Goal: Book appointment/travel/reservation

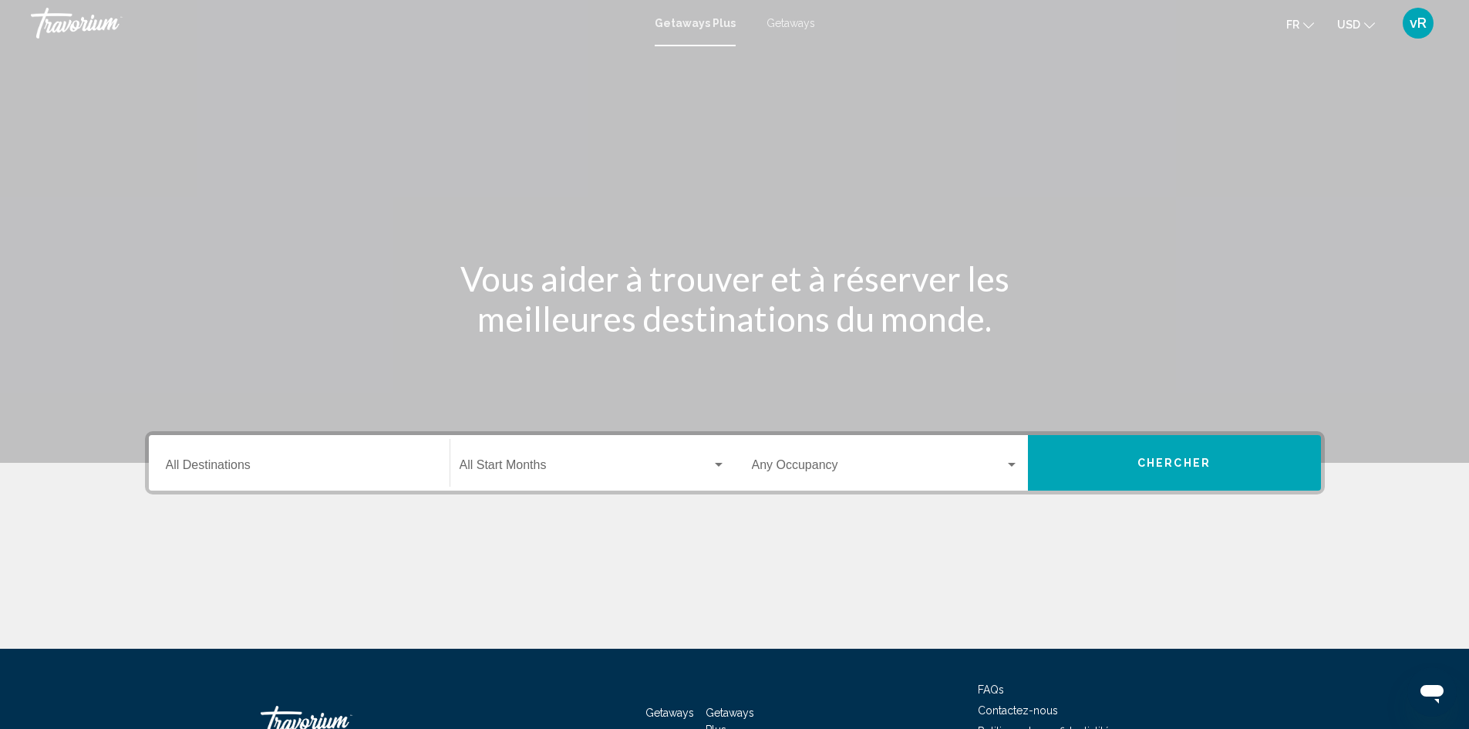
click at [353, 475] on div "Destination All Destinations" at bounding box center [299, 463] width 267 height 49
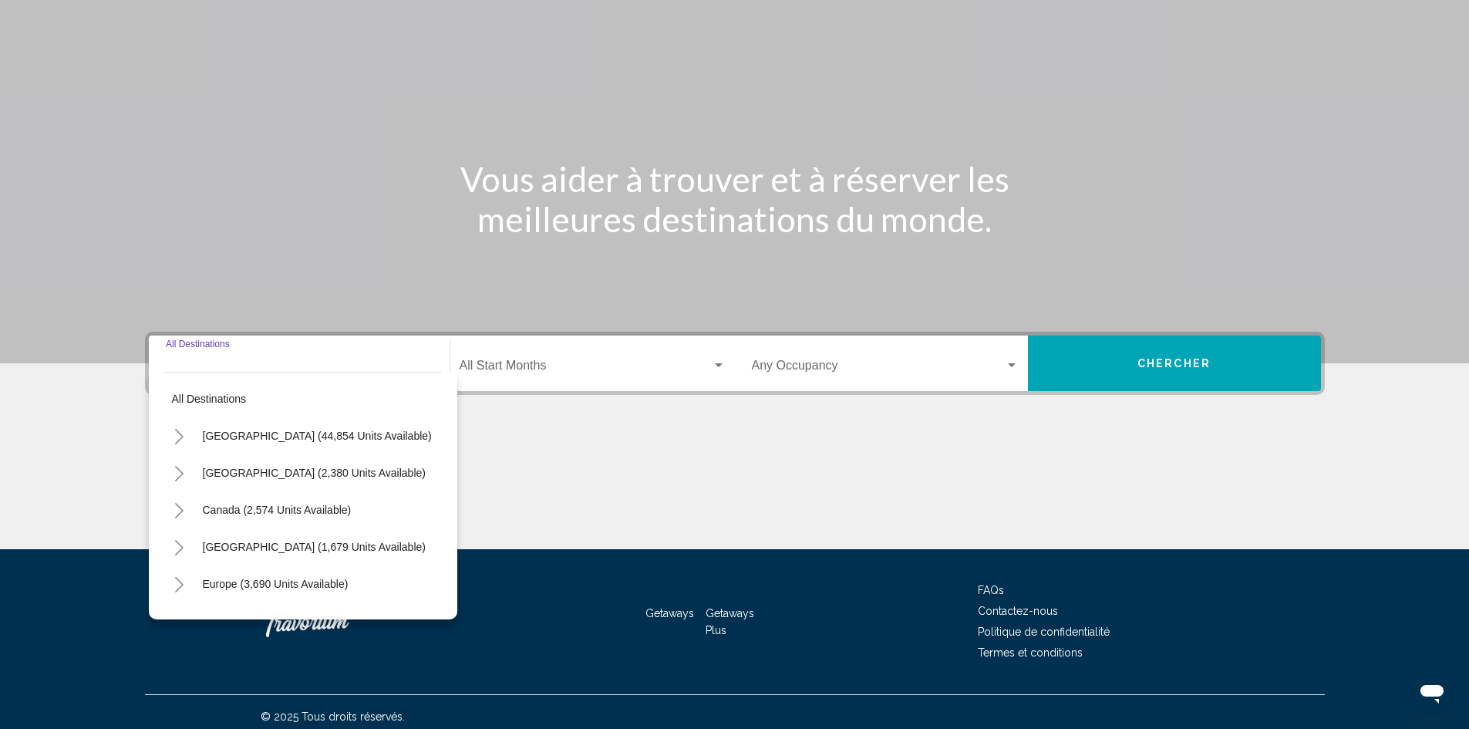
scroll to position [109, 0]
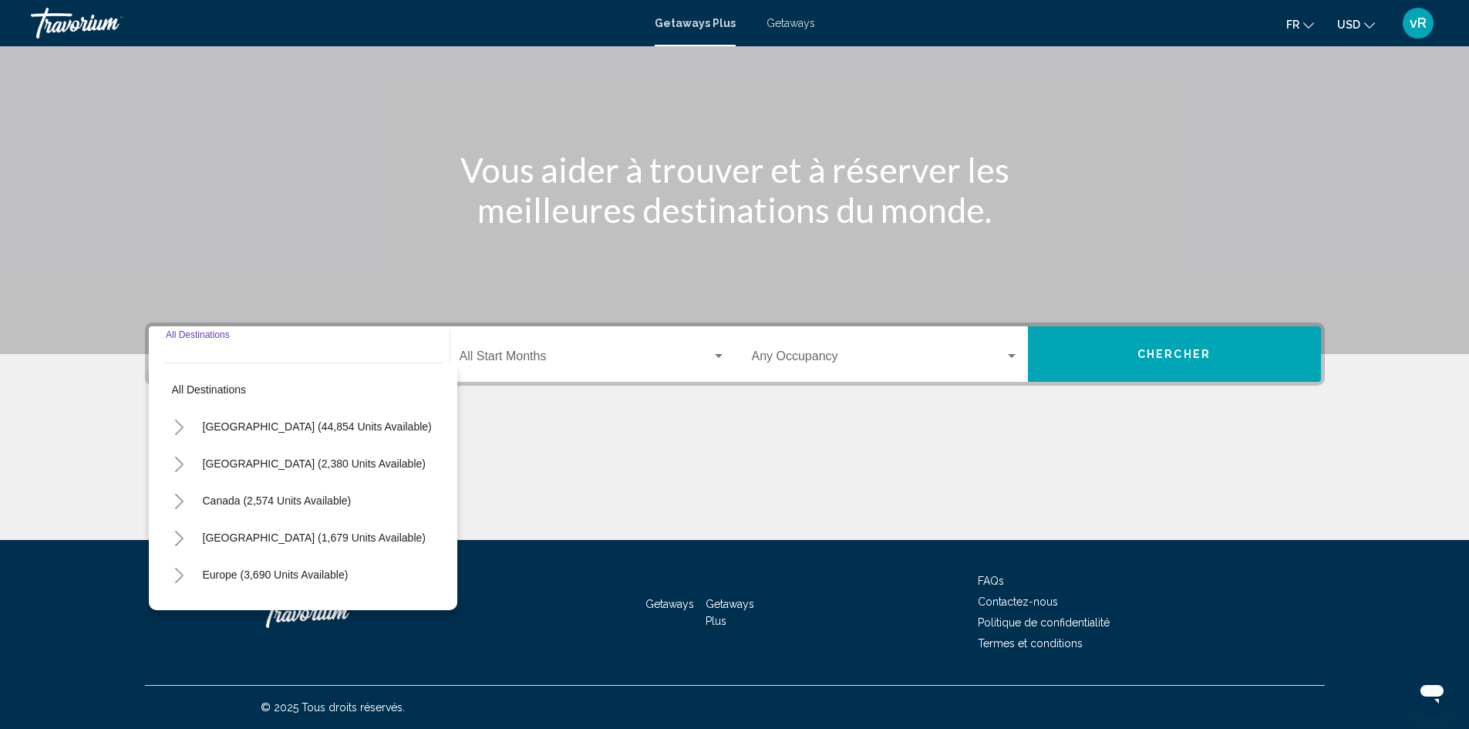
click at [269, 355] on input "Destination All Destinations" at bounding box center [299, 360] width 267 height 14
click at [272, 353] on input "Destination All Destinations" at bounding box center [299, 360] width 267 height 14
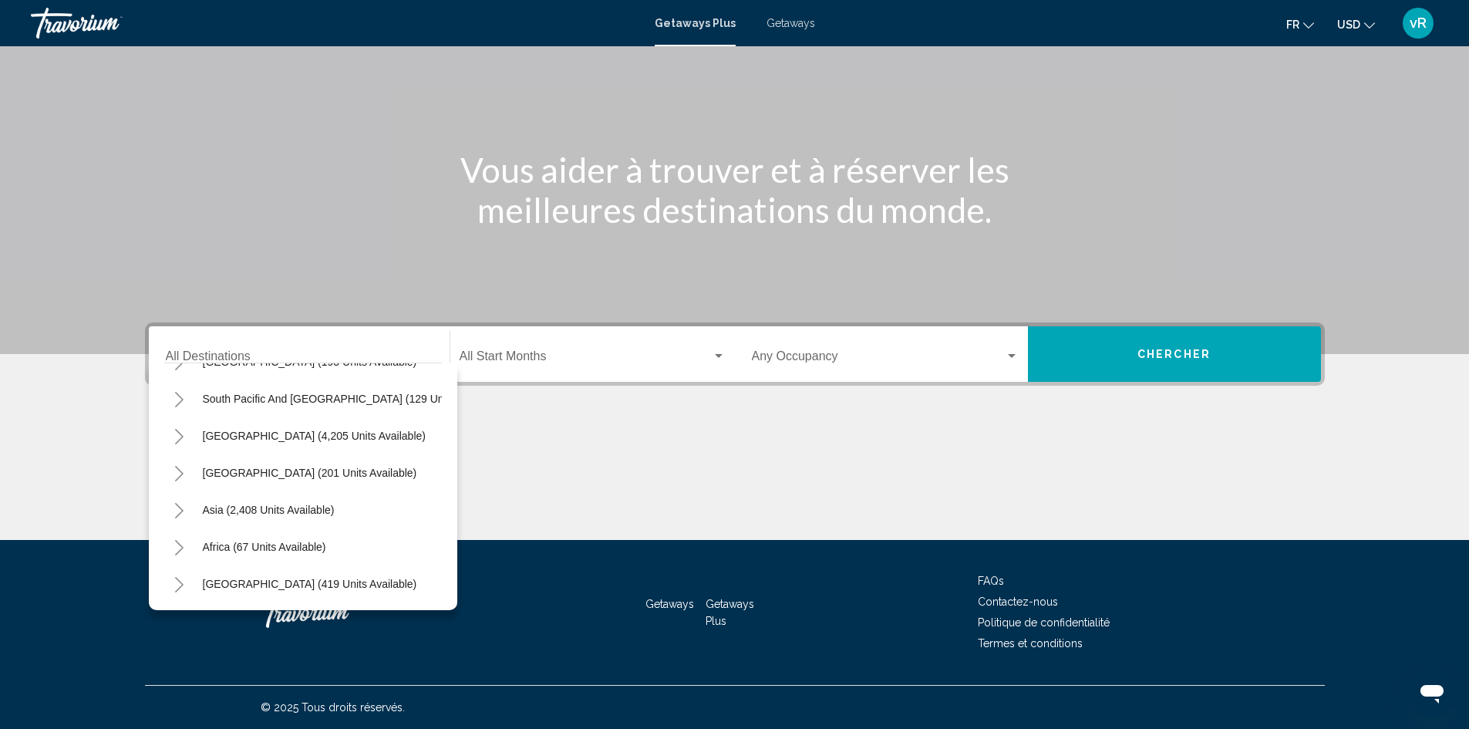
scroll to position [261, 0]
click at [335, 507] on button "Asia (2,408 units available)" at bounding box center [268, 509] width 147 height 35
type input "**********"
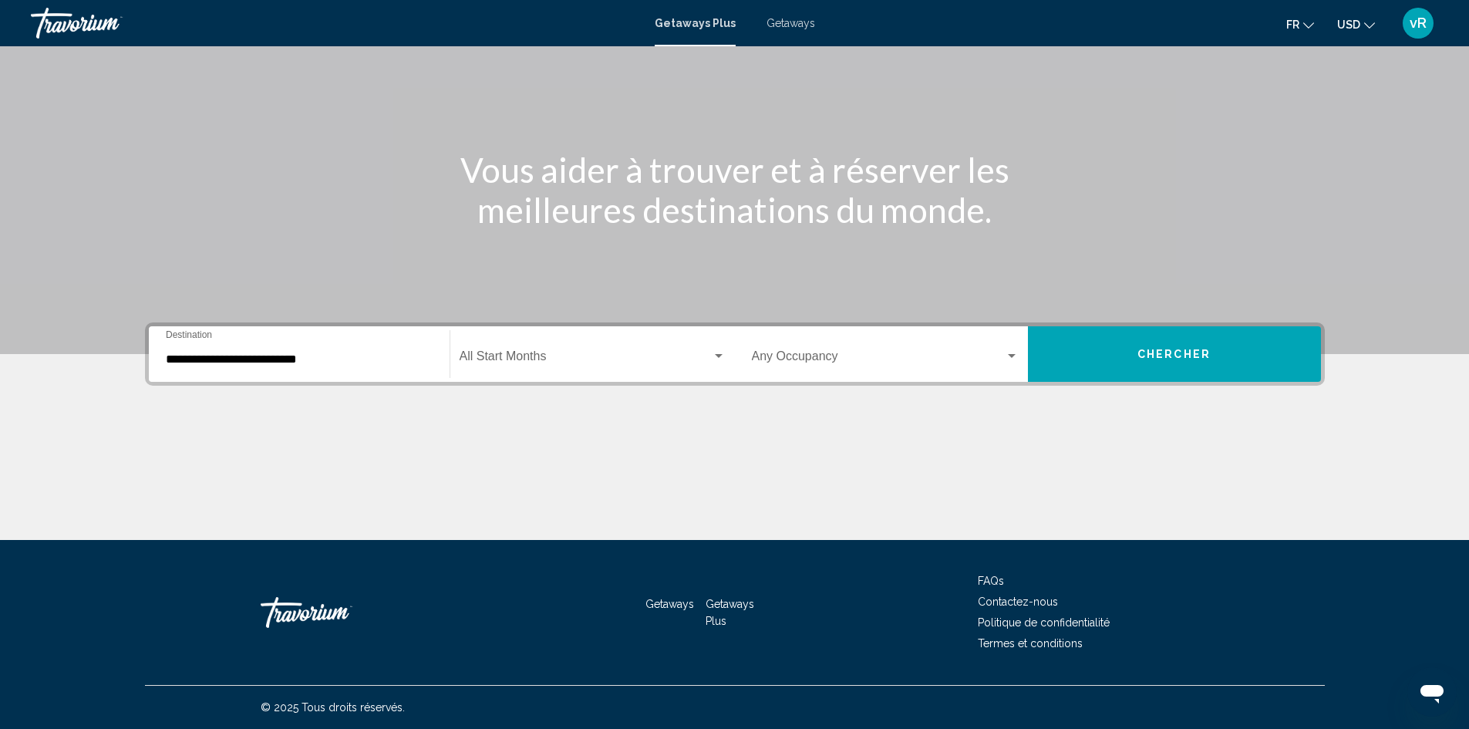
click at [534, 332] on div "Start Month All Start Months" at bounding box center [593, 354] width 266 height 49
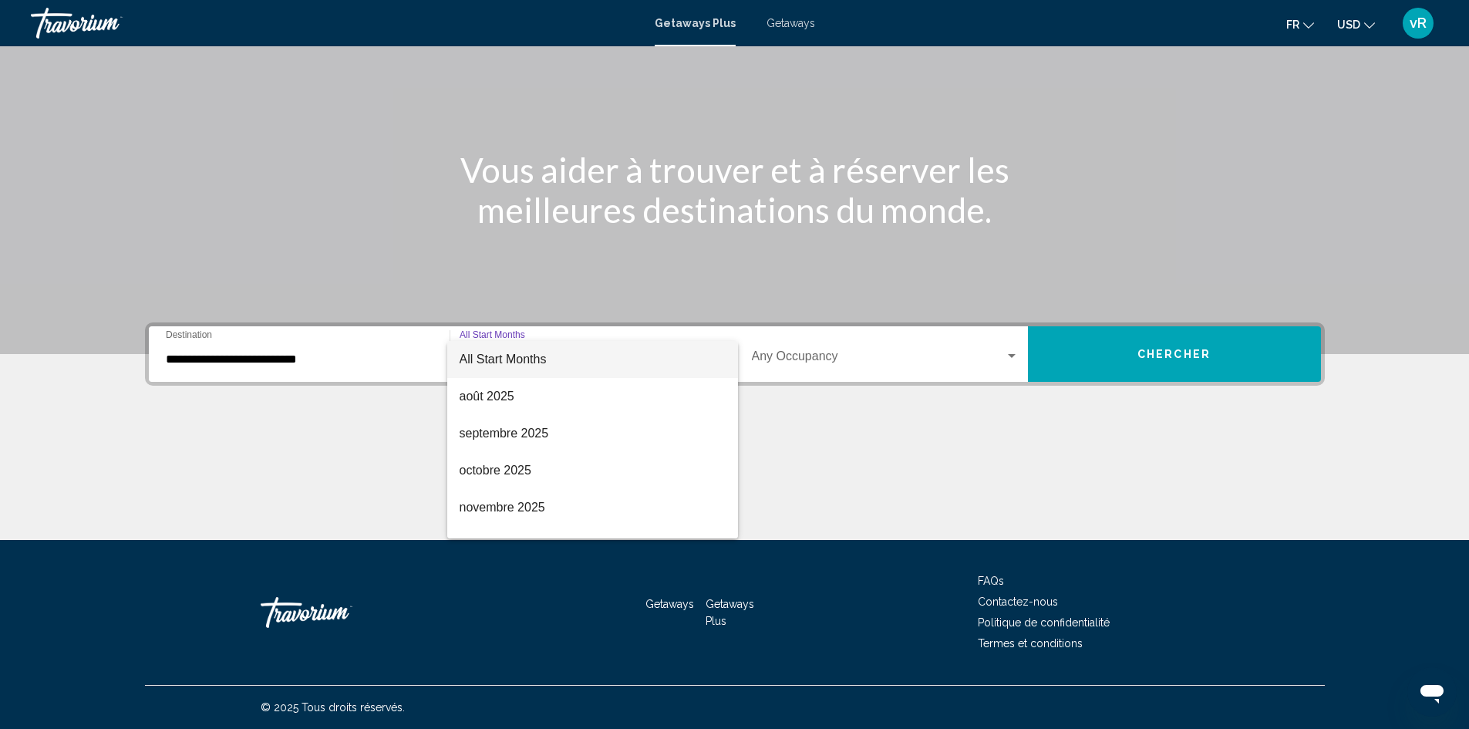
scroll to position [123, 0]
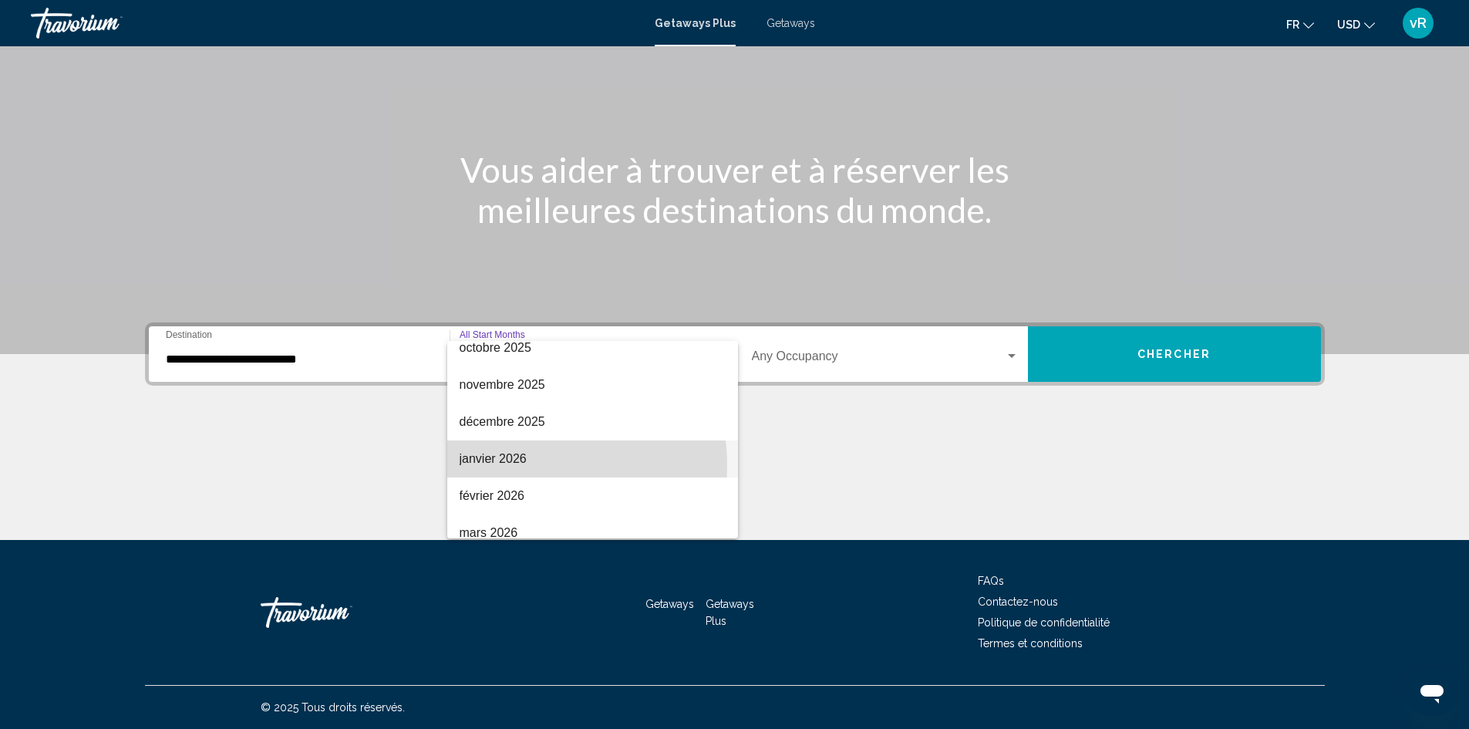
click at [519, 465] on span "janvier 2026" at bounding box center [593, 458] width 266 height 37
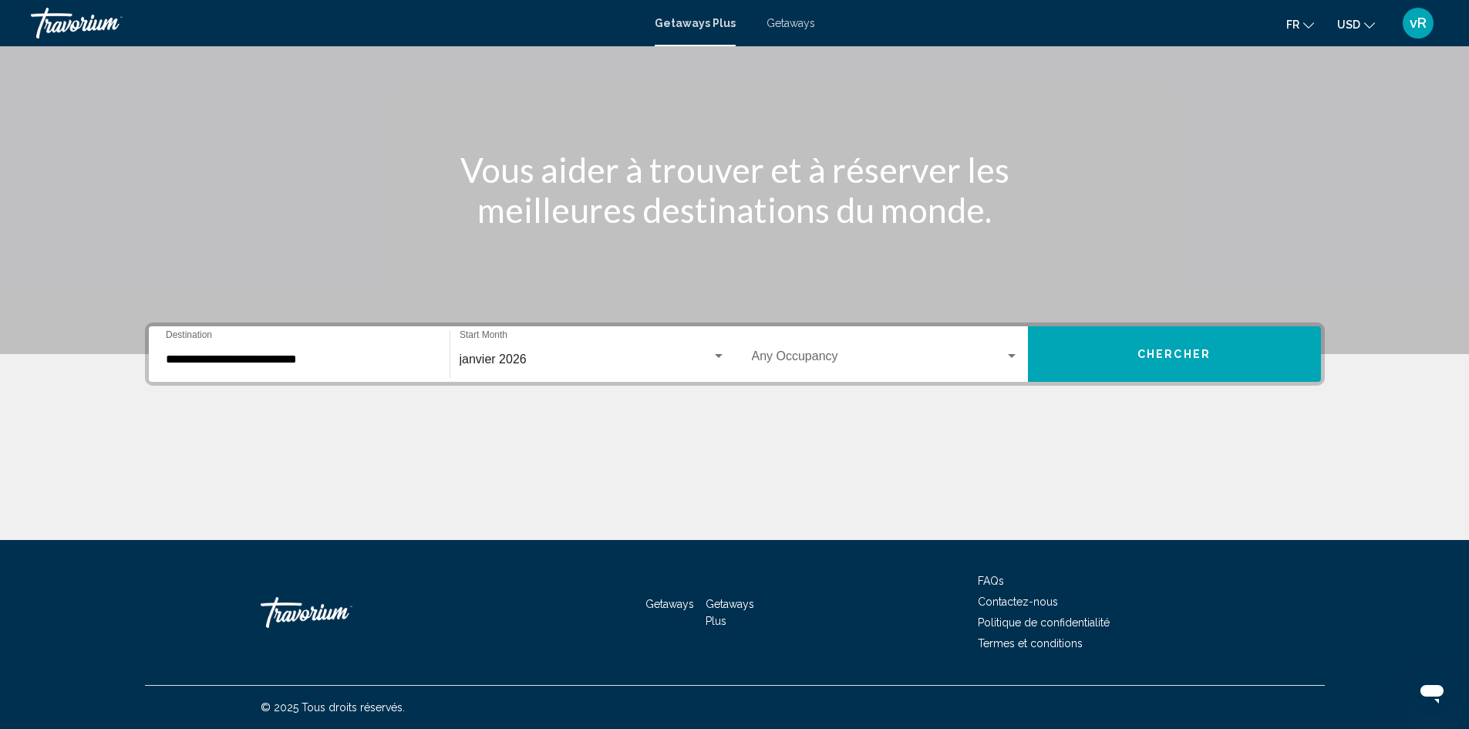
click at [827, 390] on div "**********" at bounding box center [735, 431] width 1242 height 218
click at [858, 358] on span "Search widget" at bounding box center [878, 360] width 253 height 14
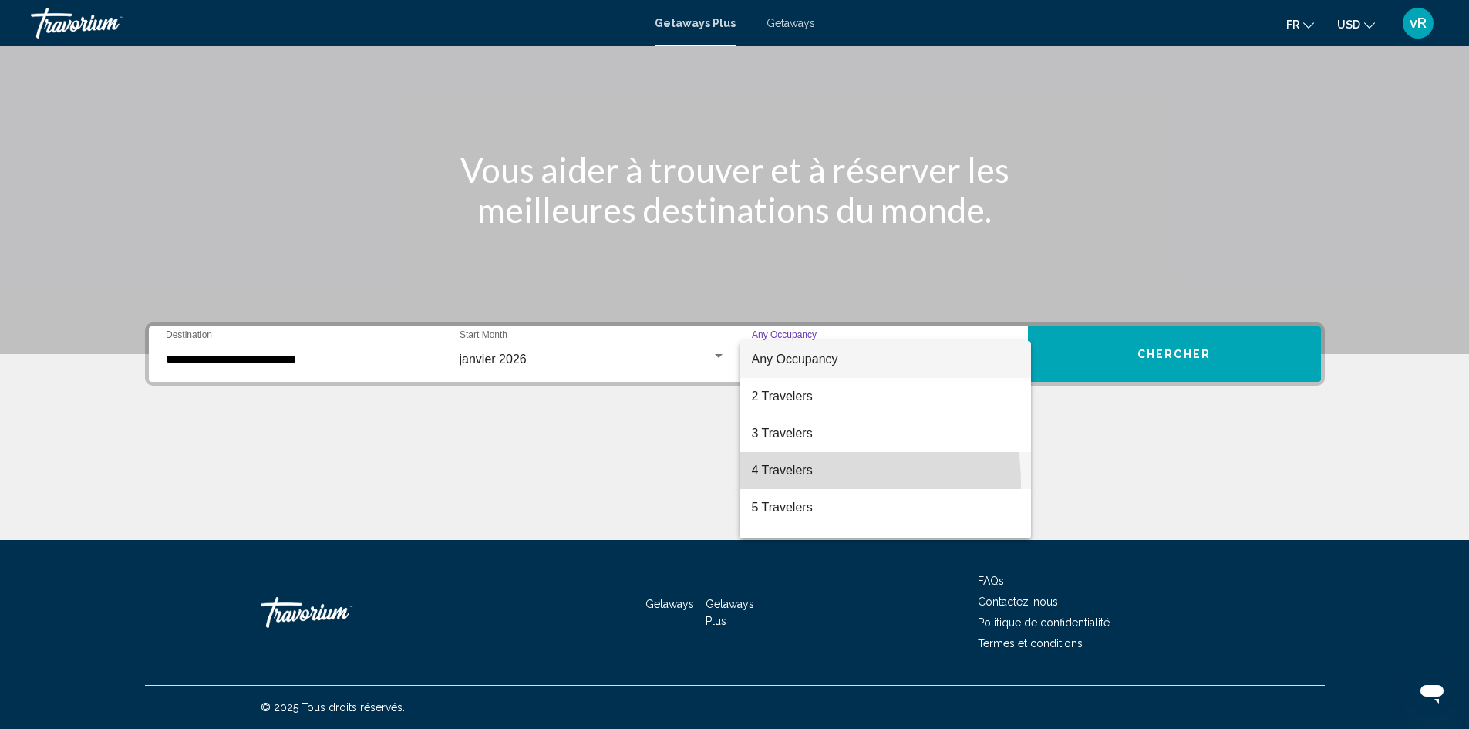
click at [798, 484] on span "4 Travelers" at bounding box center [885, 470] width 267 height 37
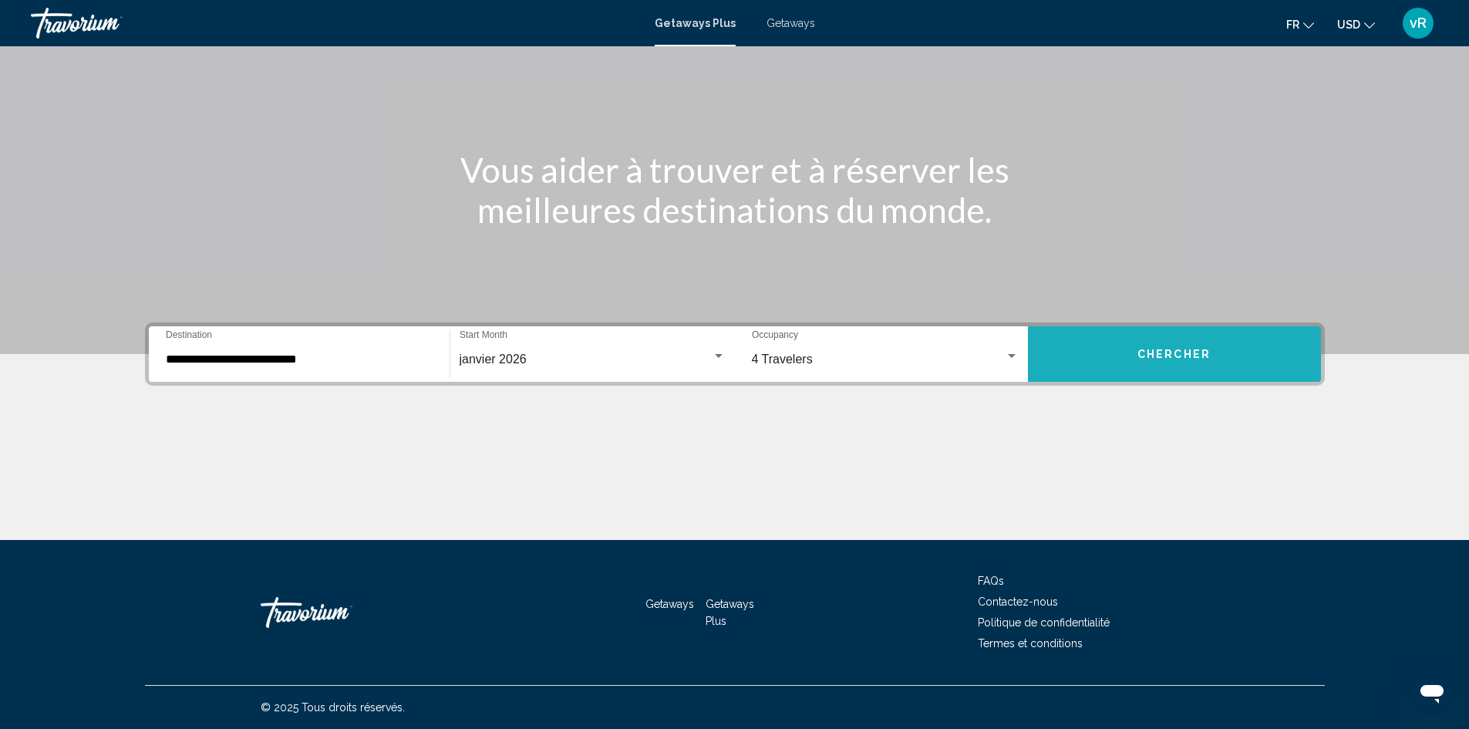
click at [1150, 349] on span "Chercher" at bounding box center [1174, 355] width 73 height 12
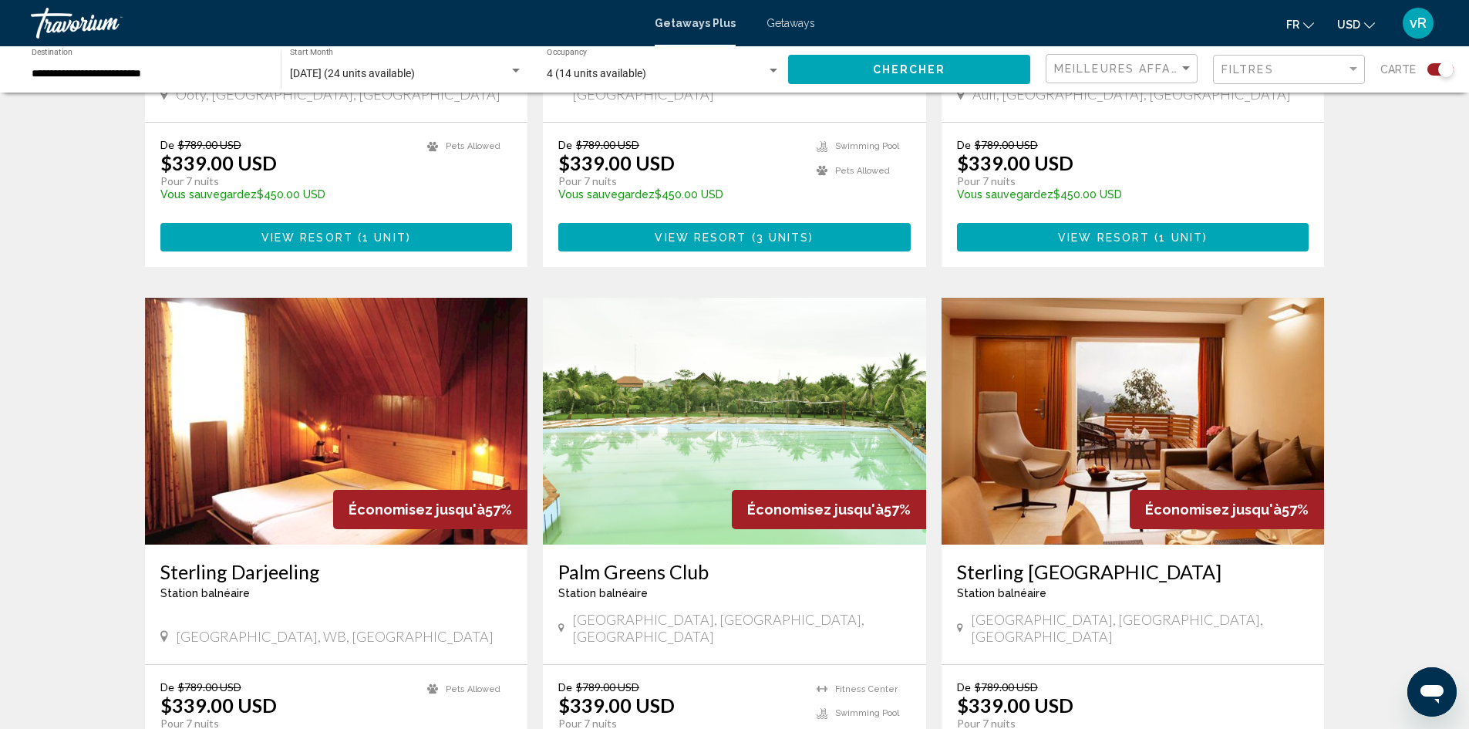
scroll to position [902, 0]
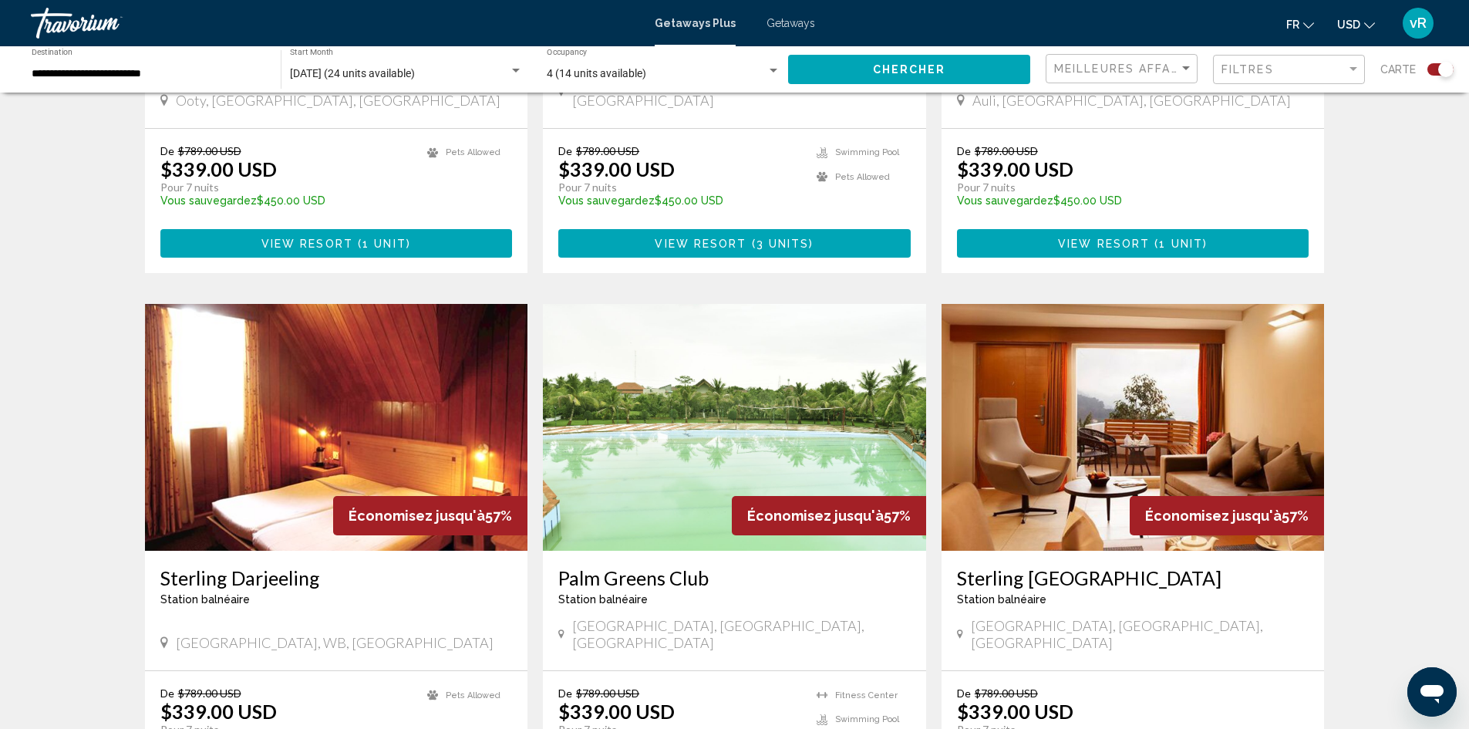
drag, startPoint x: 1467, startPoint y: 303, endPoint x: 1480, endPoint y: 14, distance: 289.6
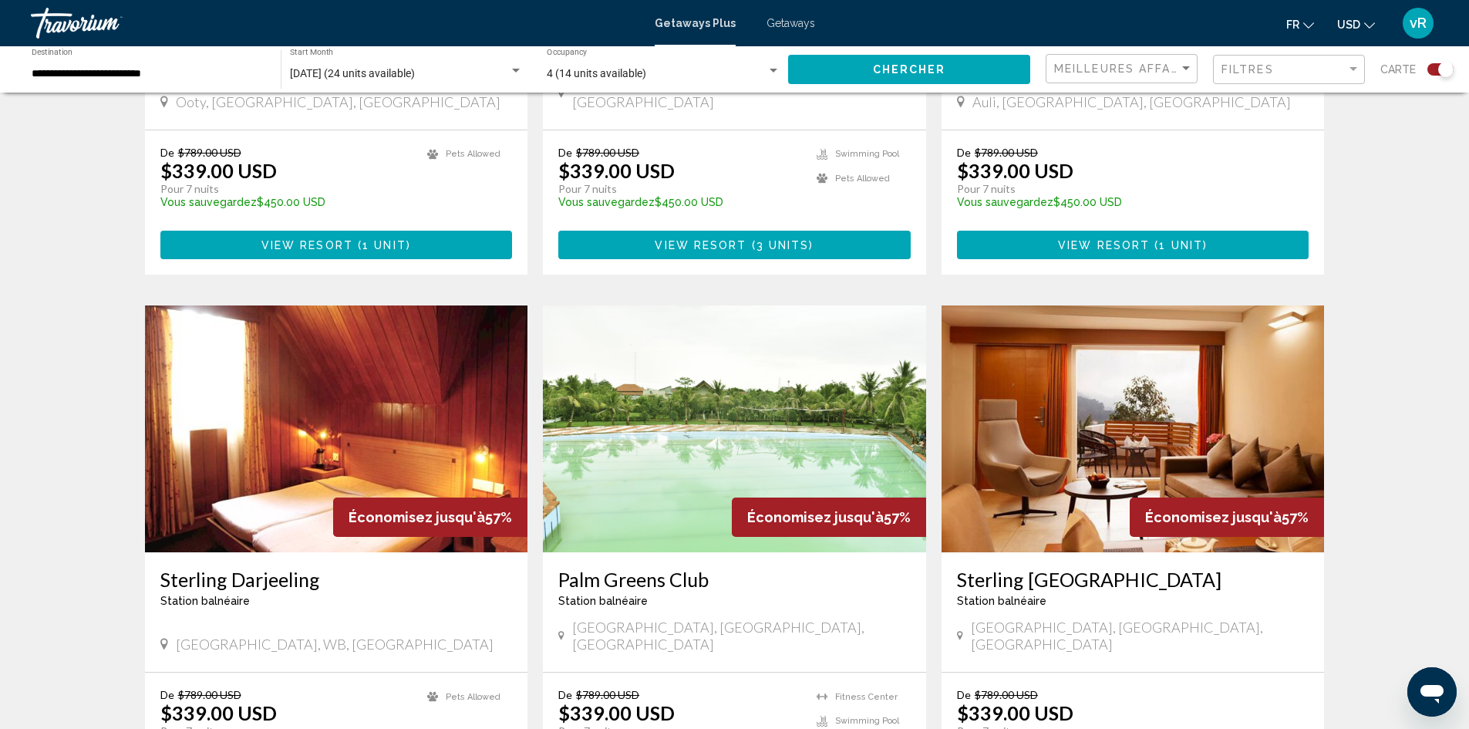
drag, startPoint x: 148, startPoint y: 48, endPoint x: 143, endPoint y: 68, distance: 20.6
click at [143, 68] on div "**********" at bounding box center [149, 70] width 234 height 42
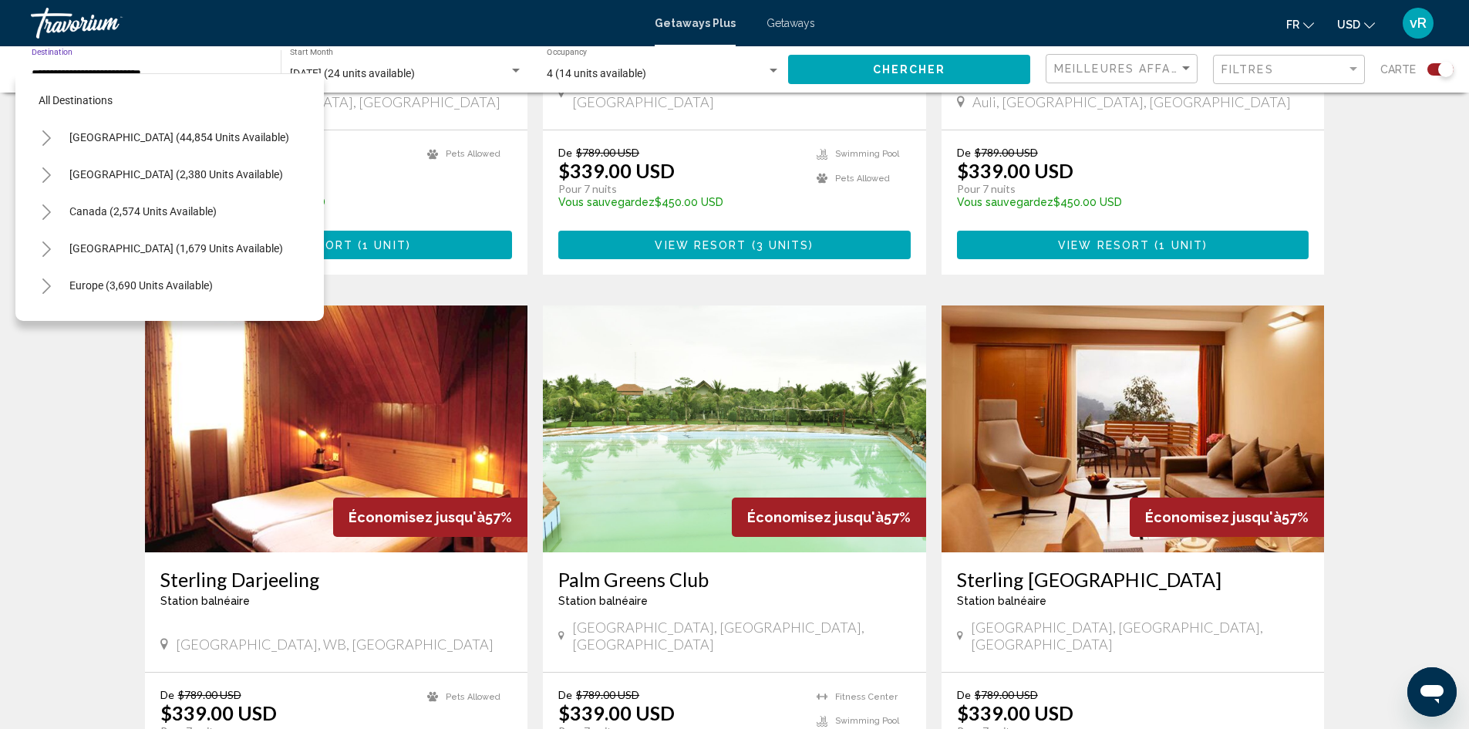
scroll to position [283, 0]
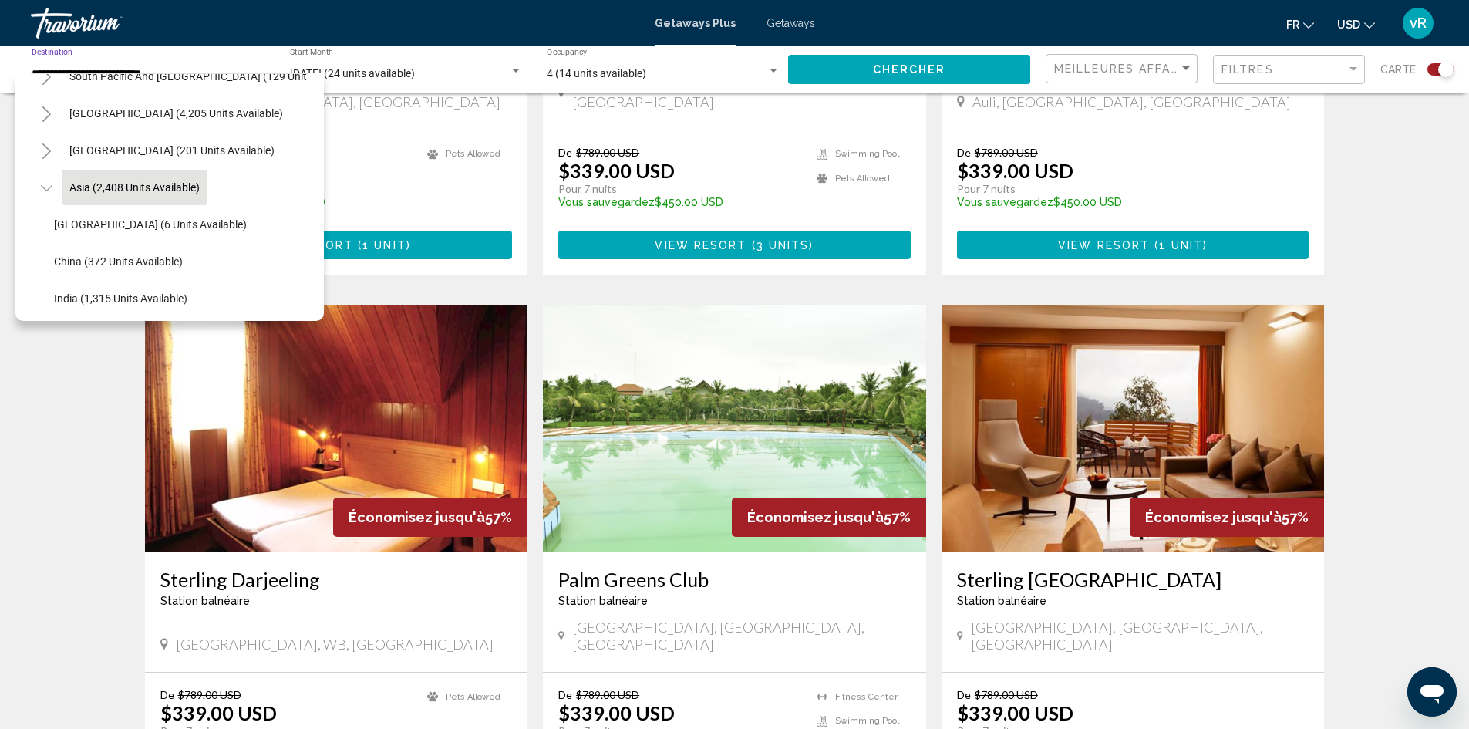
click at [143, 68] on input "**********" at bounding box center [149, 74] width 234 height 12
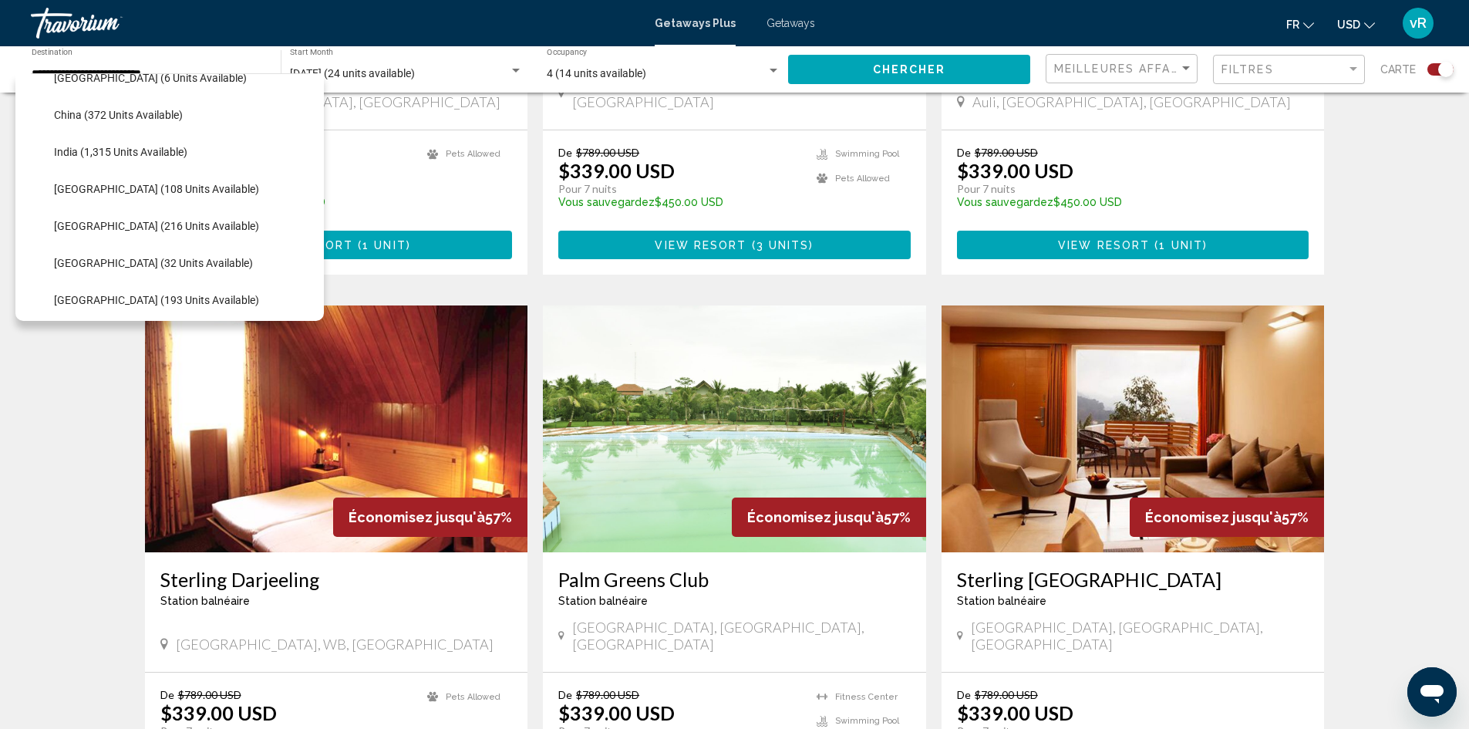
scroll to position [486, 0]
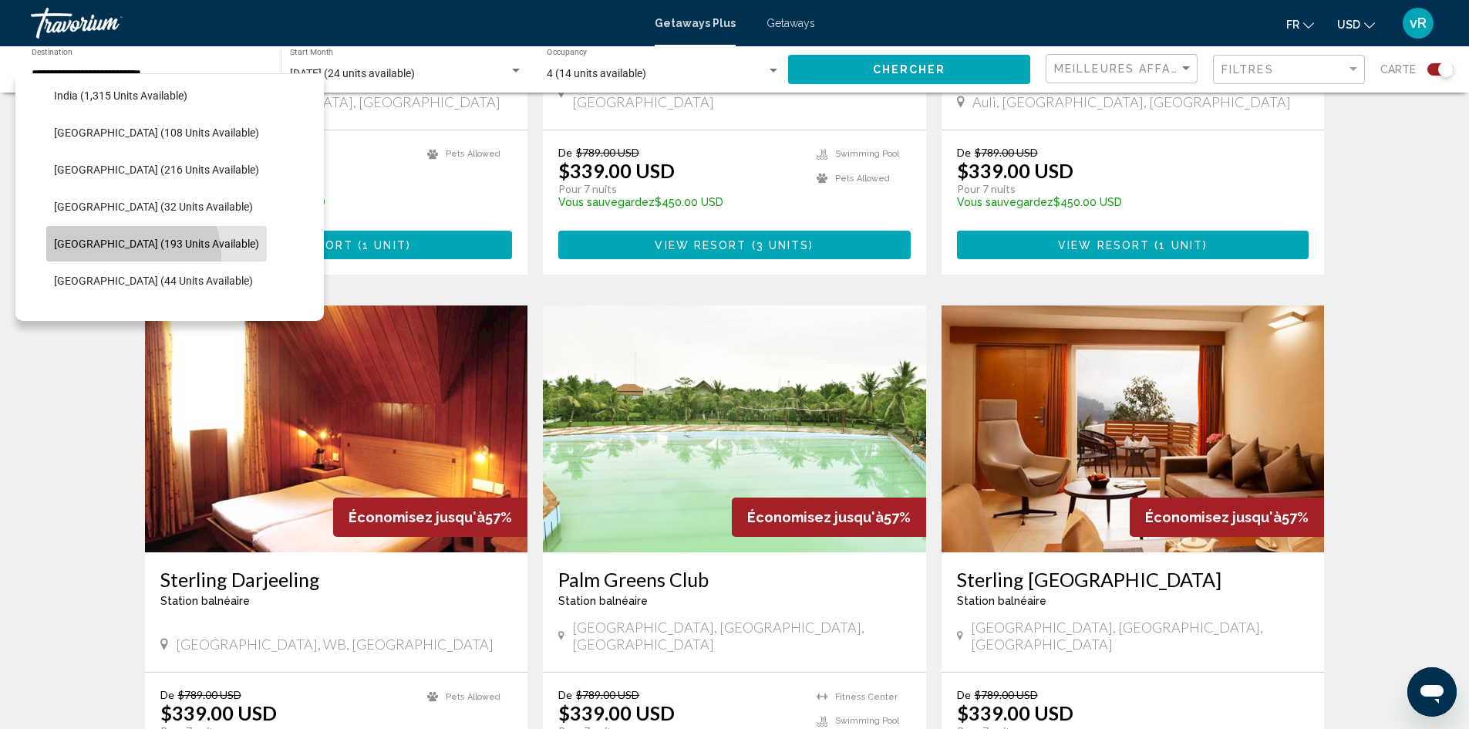
click at [130, 256] on button "[GEOGRAPHIC_DATA] (193 units available)" at bounding box center [156, 243] width 221 height 35
type input "**********"
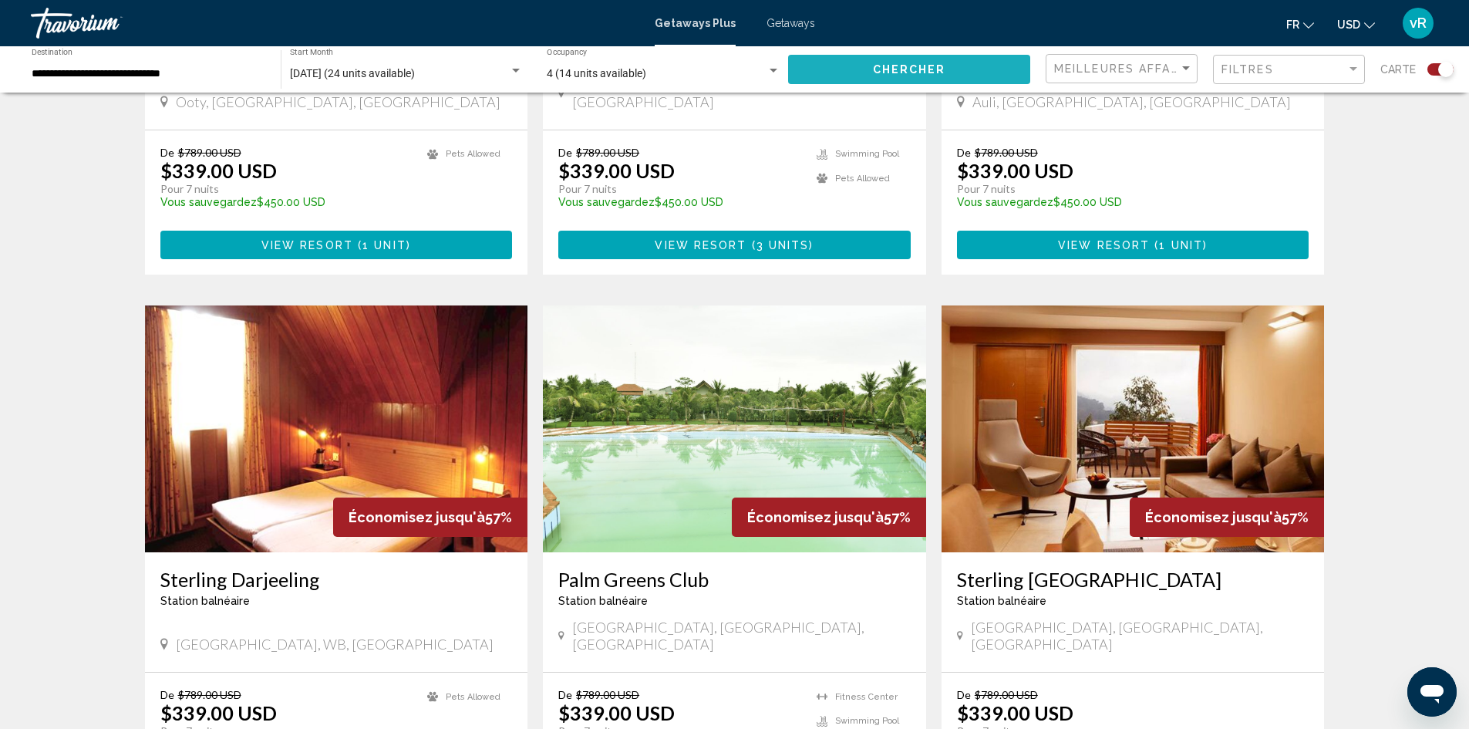
click at [933, 76] on span "Chercher" at bounding box center [909, 70] width 73 height 12
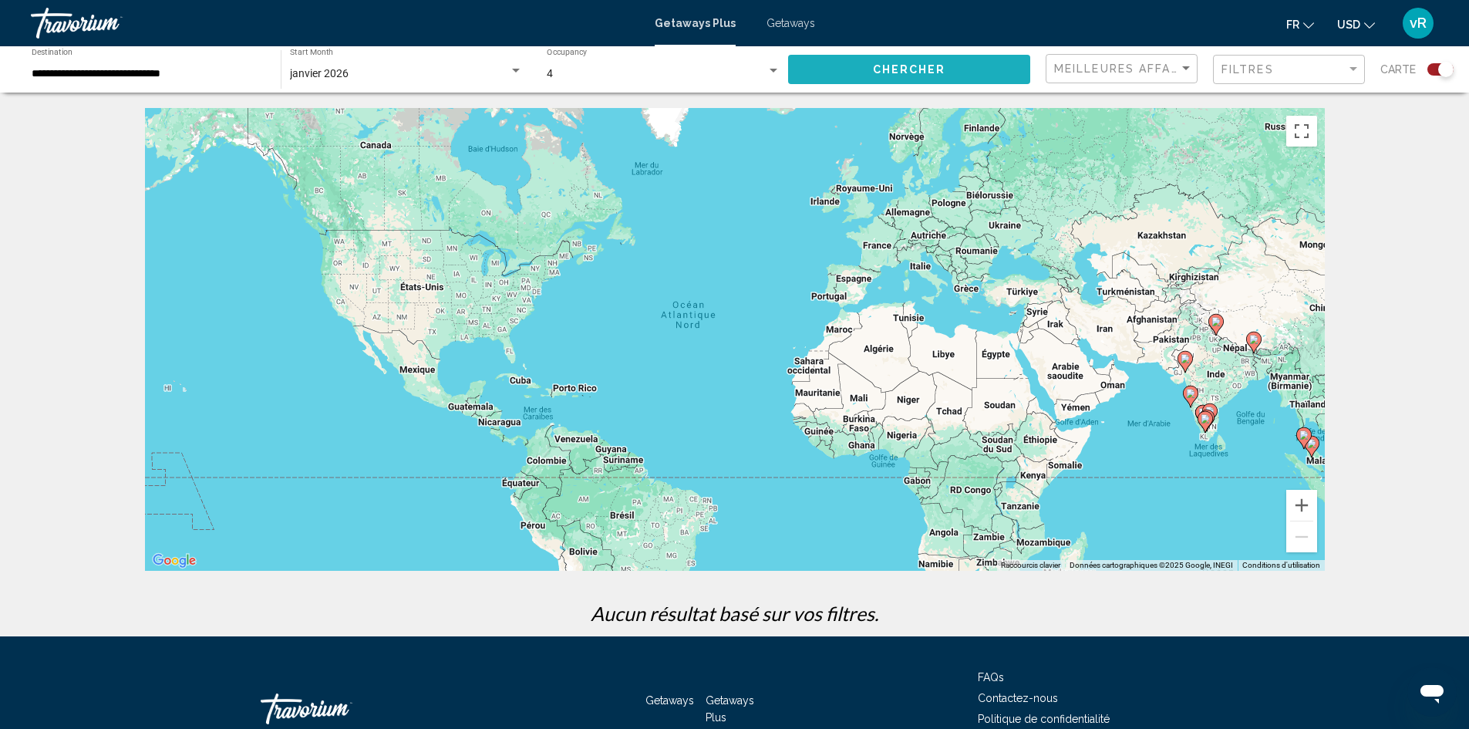
click at [908, 67] on span "Chercher" at bounding box center [909, 70] width 73 height 12
click at [189, 59] on div "**********" at bounding box center [149, 70] width 234 height 42
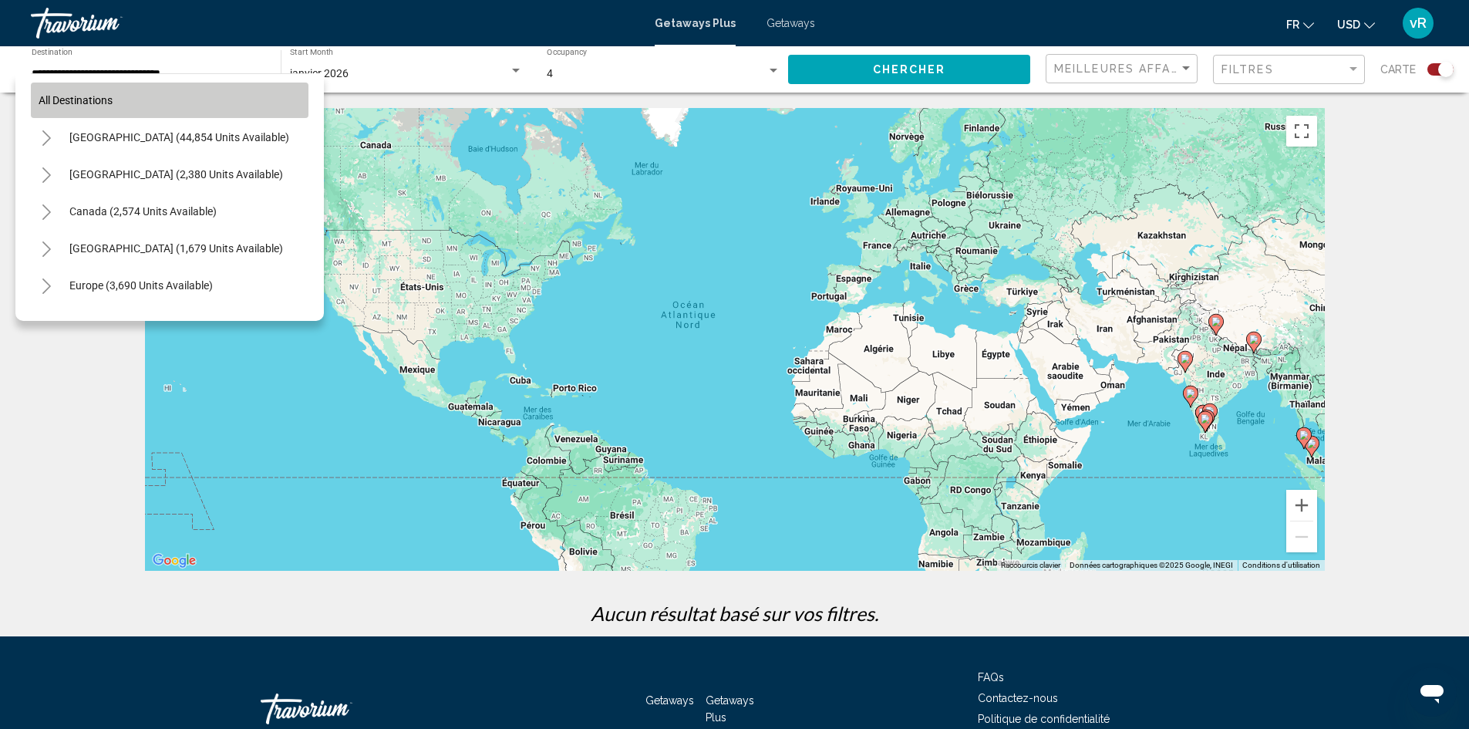
click at [205, 86] on button "All destinations" at bounding box center [170, 100] width 278 height 35
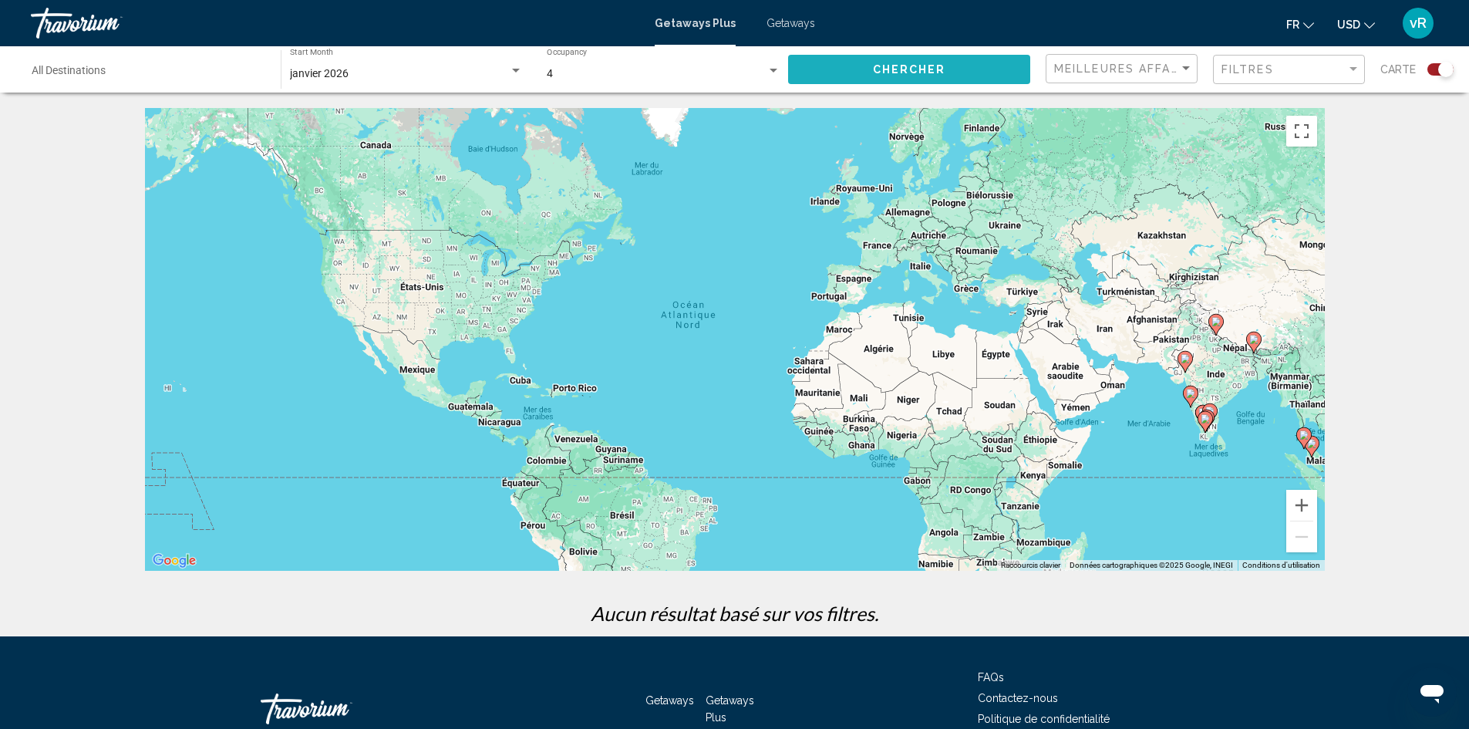
click at [880, 62] on span "Chercher" at bounding box center [909, 68] width 73 height 12
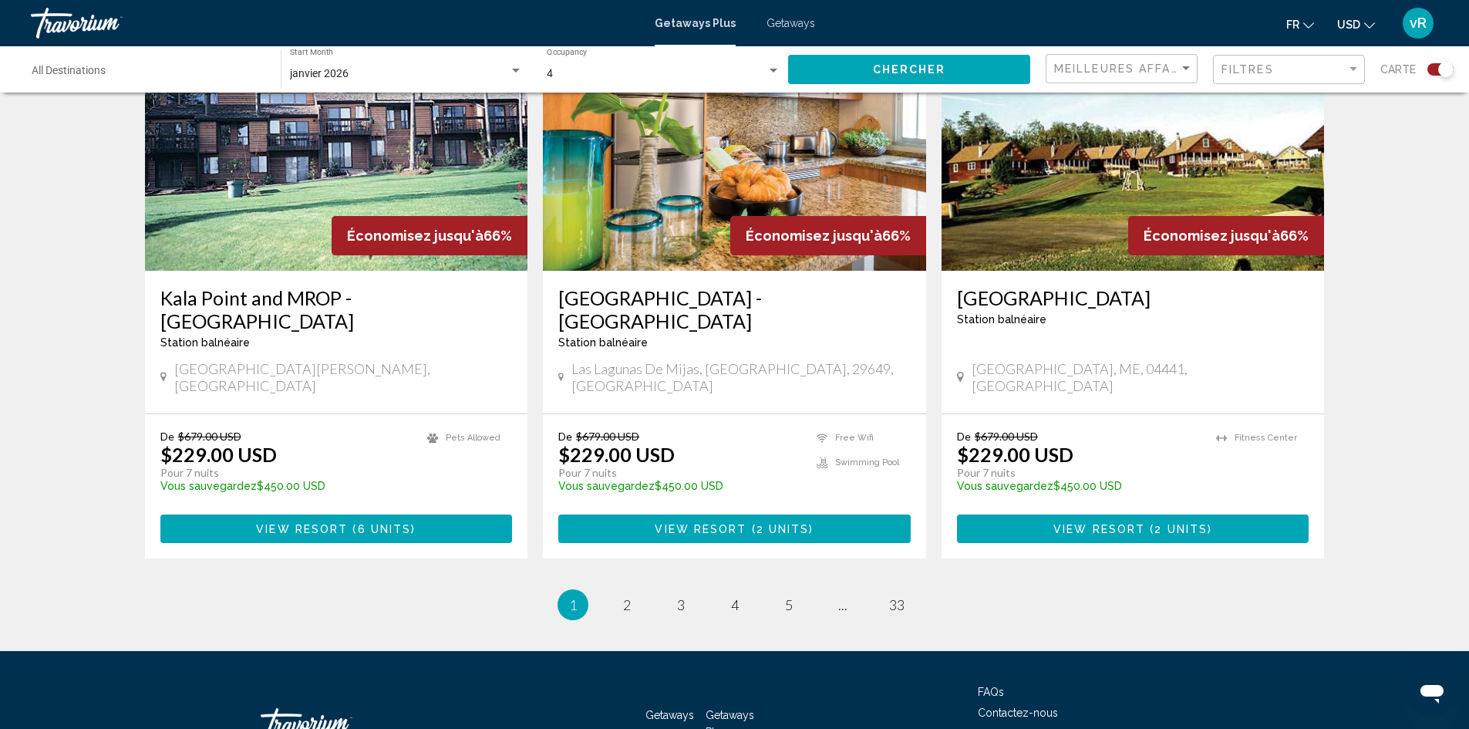
scroll to position [2310, 0]
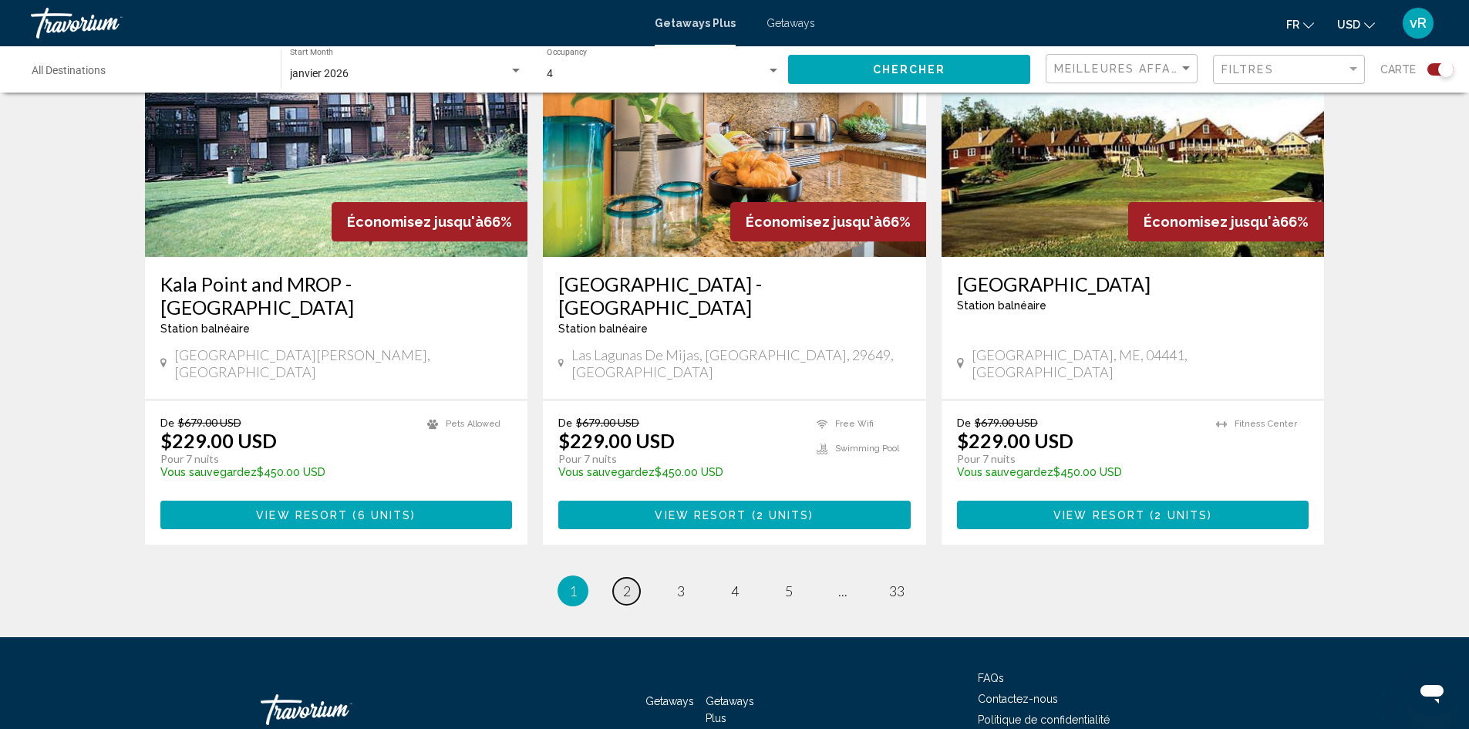
click at [627, 582] on span "2" at bounding box center [627, 590] width 8 height 17
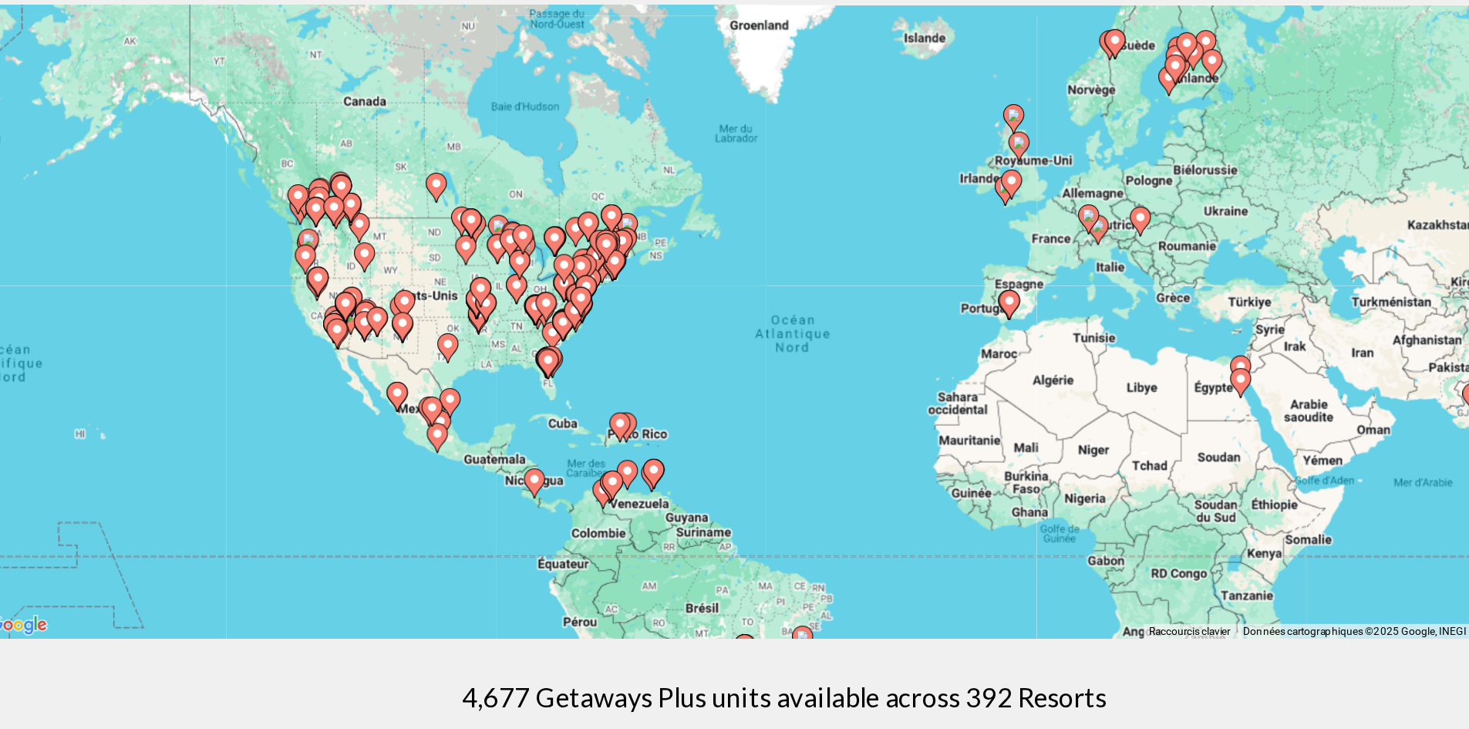
drag, startPoint x: 546, startPoint y: 359, endPoint x: 601, endPoint y: 392, distance: 64.0
click at [601, 392] on div "Pour activer le glissement avec le clavier, appuyez sur Alt+Entrée. Une fois ce…" at bounding box center [735, 339] width 1180 height 463
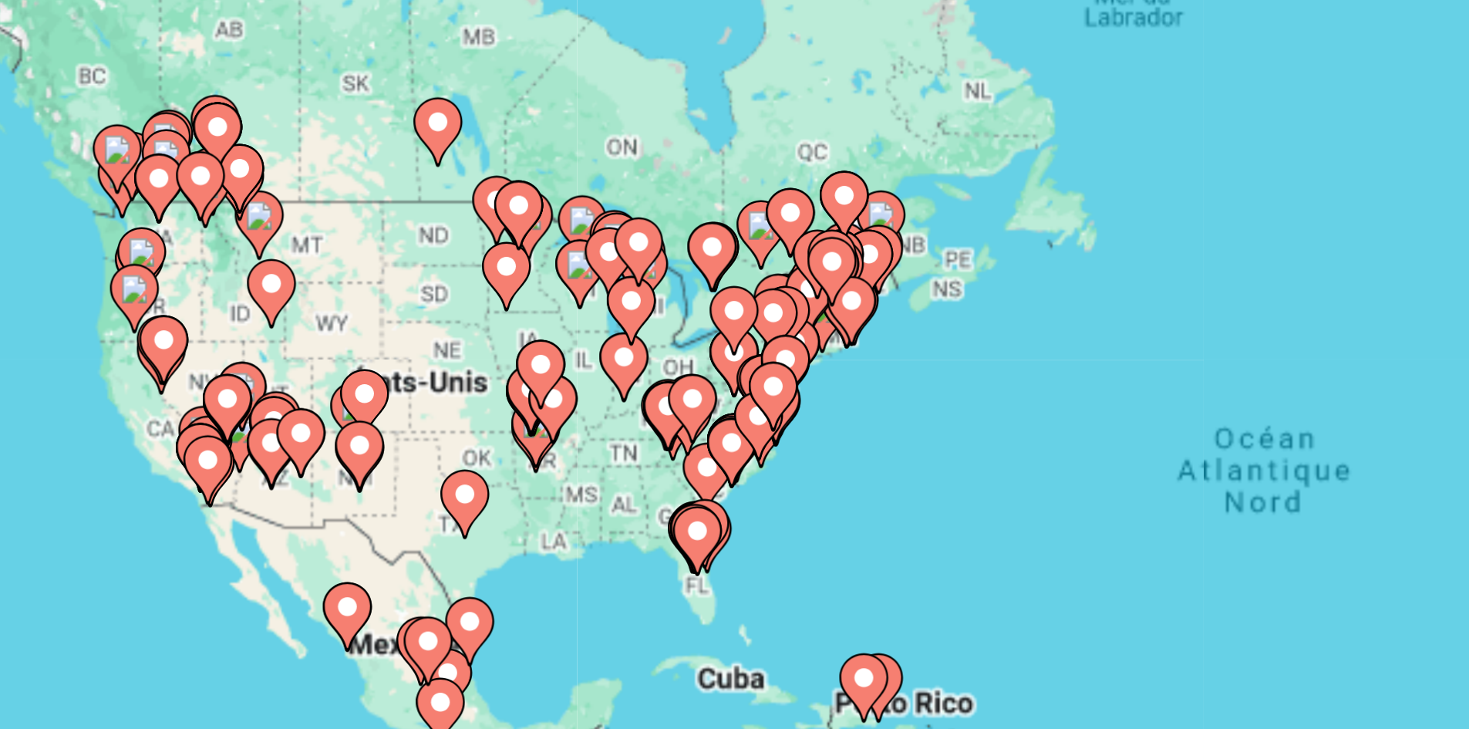
drag, startPoint x: 658, startPoint y: 323, endPoint x: 791, endPoint y: 349, distance: 136.0
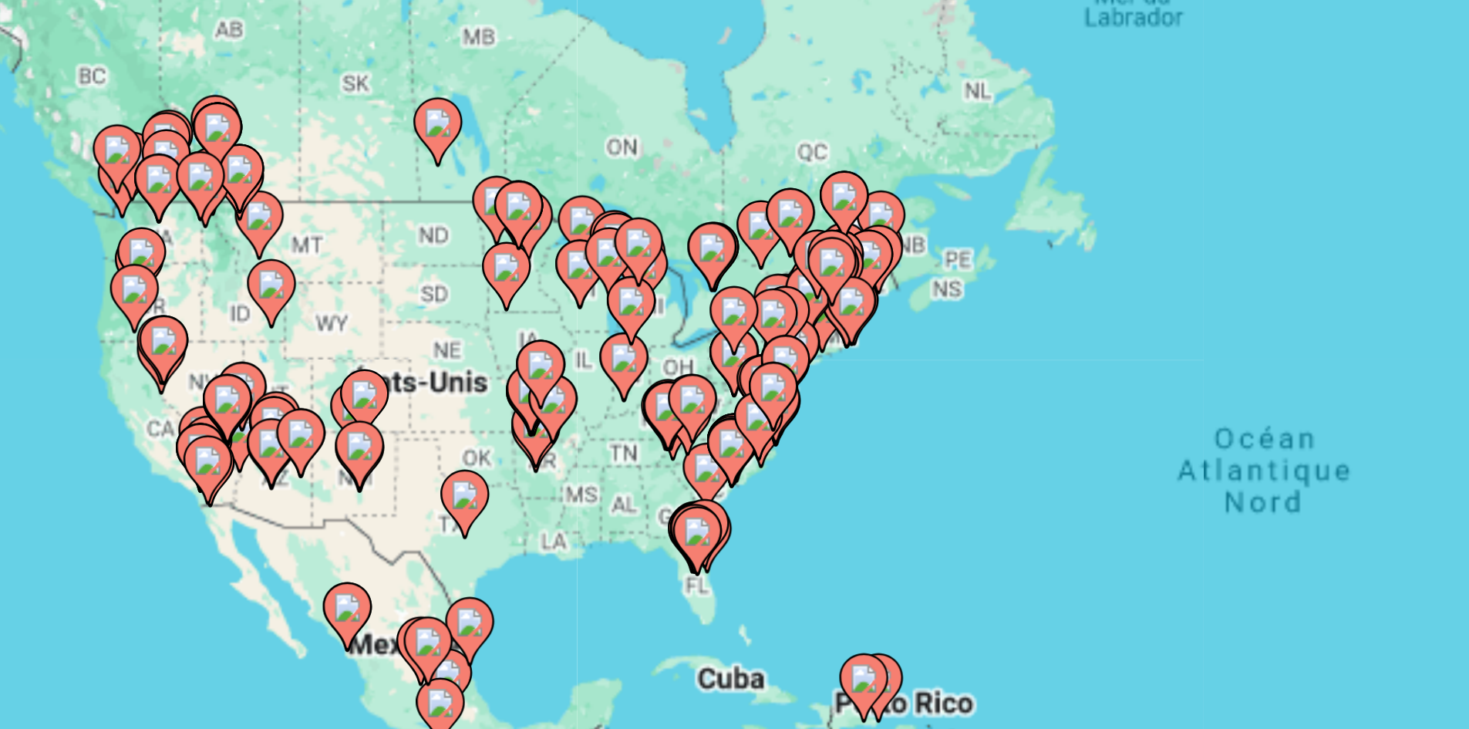
click at [791, 349] on div "Pour activer le glissement avec le clavier, appuyez sur Alt+Entrée. Une fois ce…" at bounding box center [735, 339] width 1180 height 463
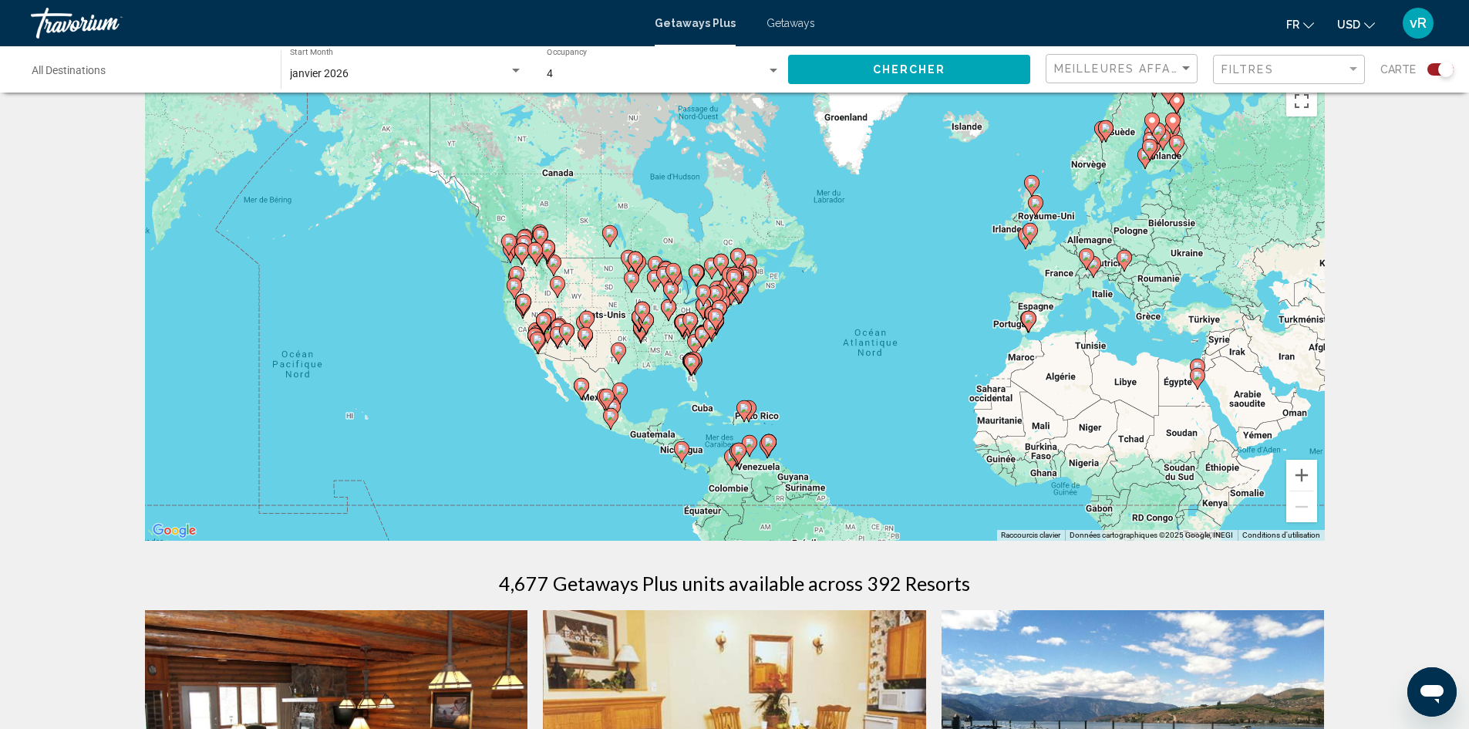
scroll to position [76, 0]
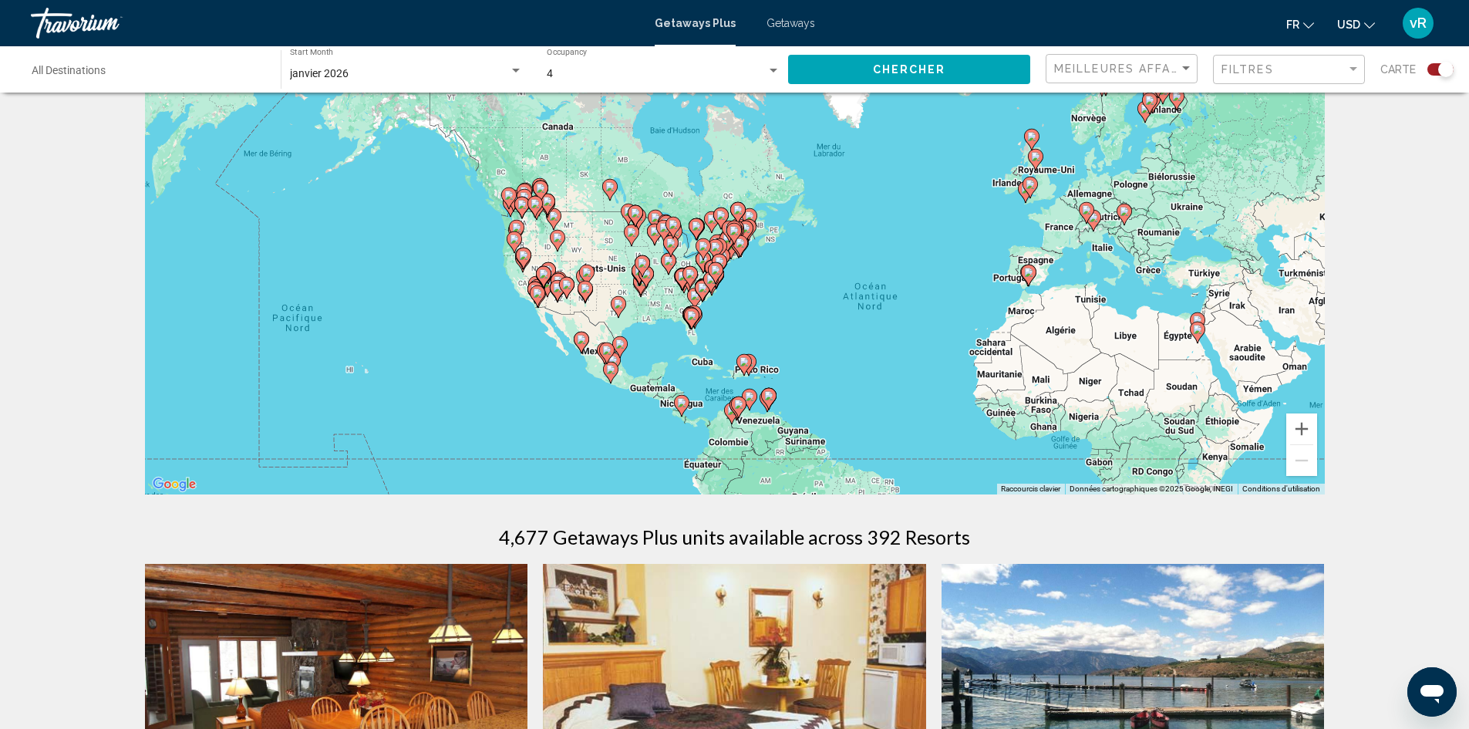
drag, startPoint x: 866, startPoint y: 441, endPoint x: 1068, endPoint y: 472, distance: 203.7
click at [1068, 472] on div "Pour activer le glissement avec le clavier, appuyez sur Alt+Entrée. Une fois ce…" at bounding box center [735, 263] width 1180 height 463
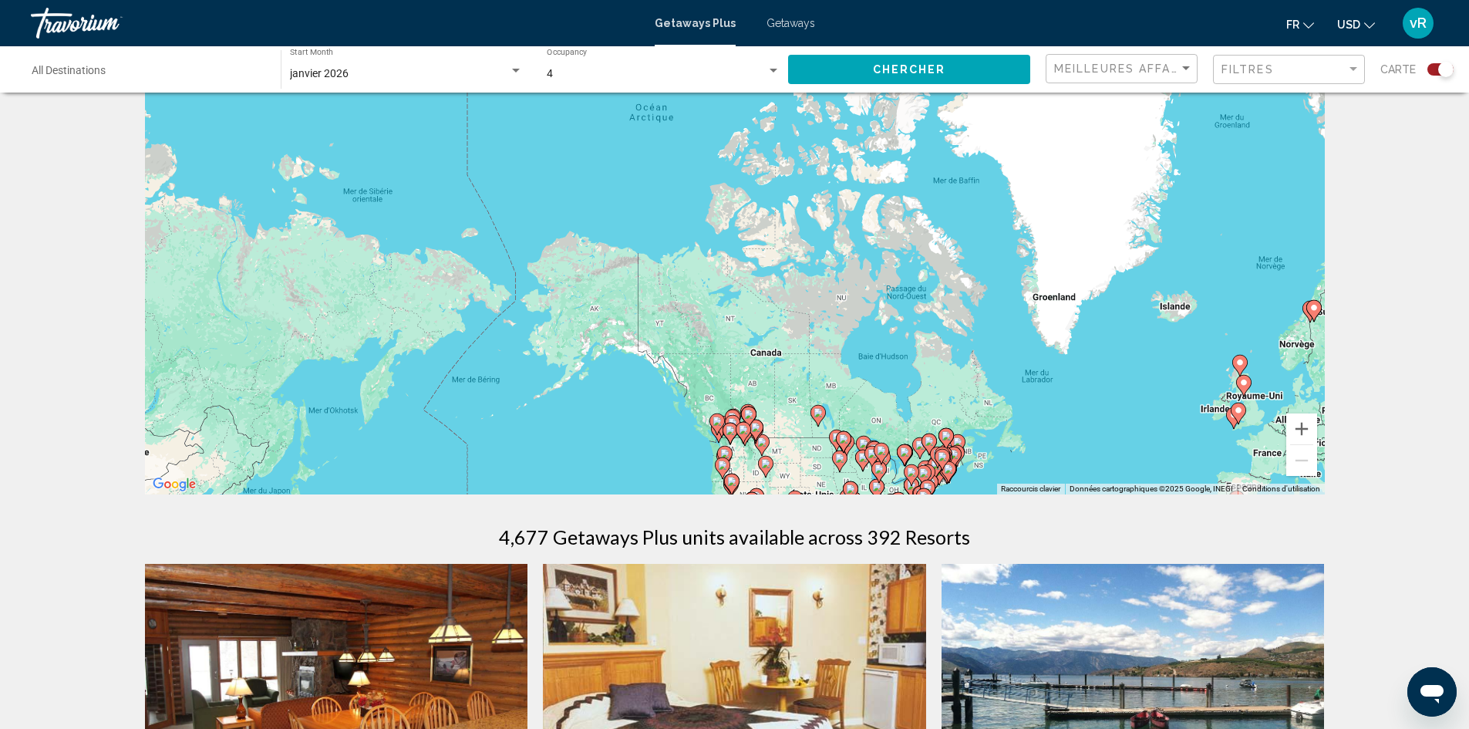
drag, startPoint x: 1068, startPoint y: 472, endPoint x: 552, endPoint y: 629, distance: 539.5
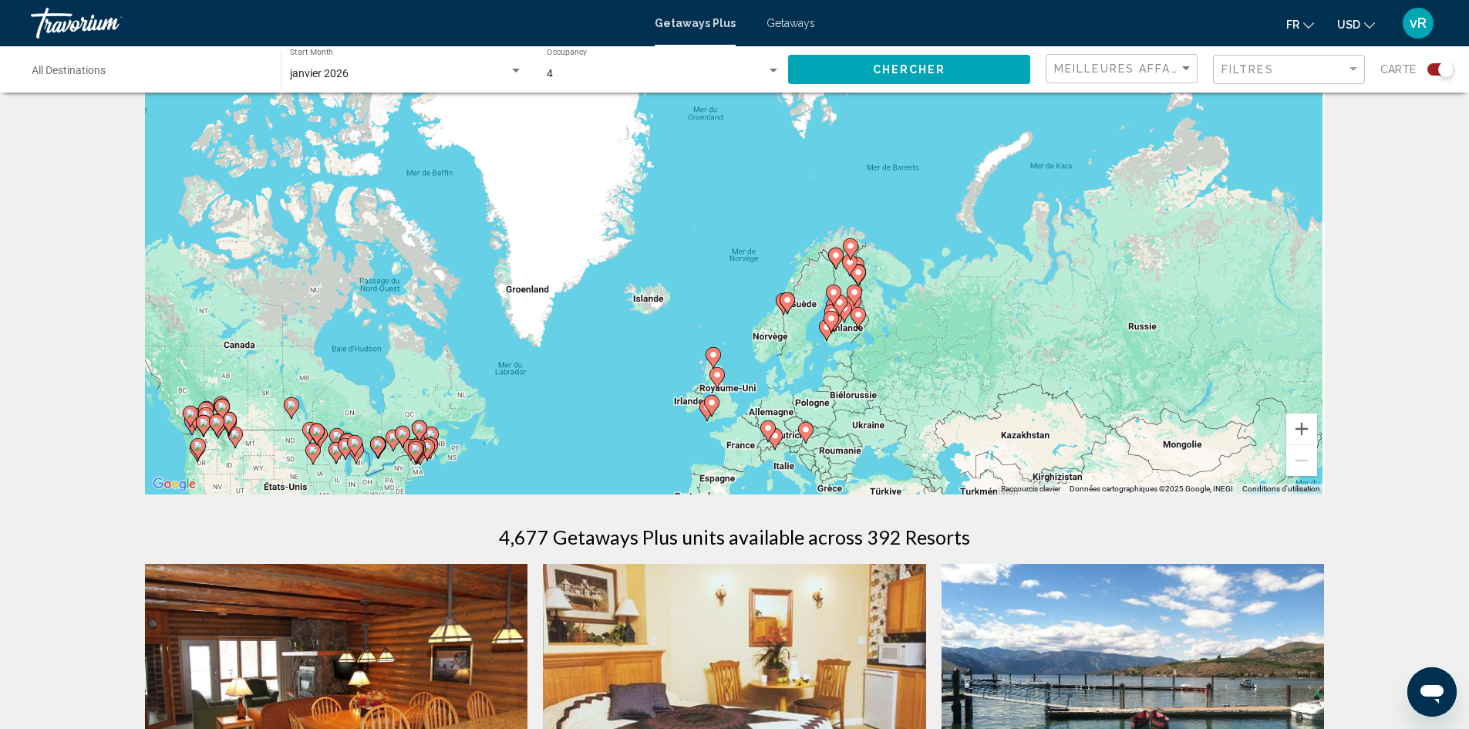
drag, startPoint x: 996, startPoint y: 359, endPoint x: 643, endPoint y: 331, distance: 353.6
click at [643, 331] on div "Pour activer le glissement avec le clavier, appuyez sur Alt+Entrée. Une fois ce…" at bounding box center [735, 263] width 1180 height 463
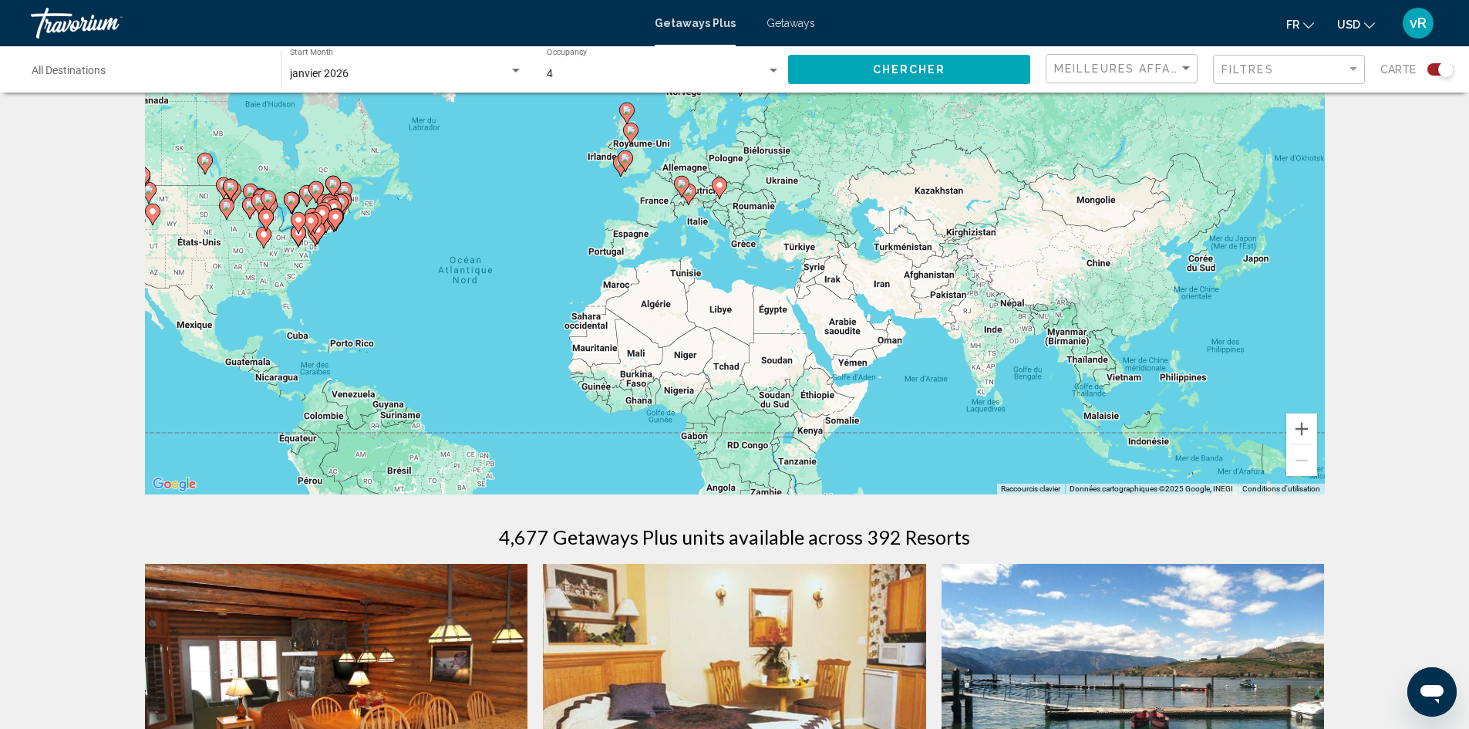
drag, startPoint x: 734, startPoint y: 305, endPoint x: 631, endPoint y: 22, distance: 300.6
click at [631, 22] on div "Passer au contenu principal Getaways Plus Getaways fr English Español Français …" at bounding box center [734, 288] width 1469 height 729
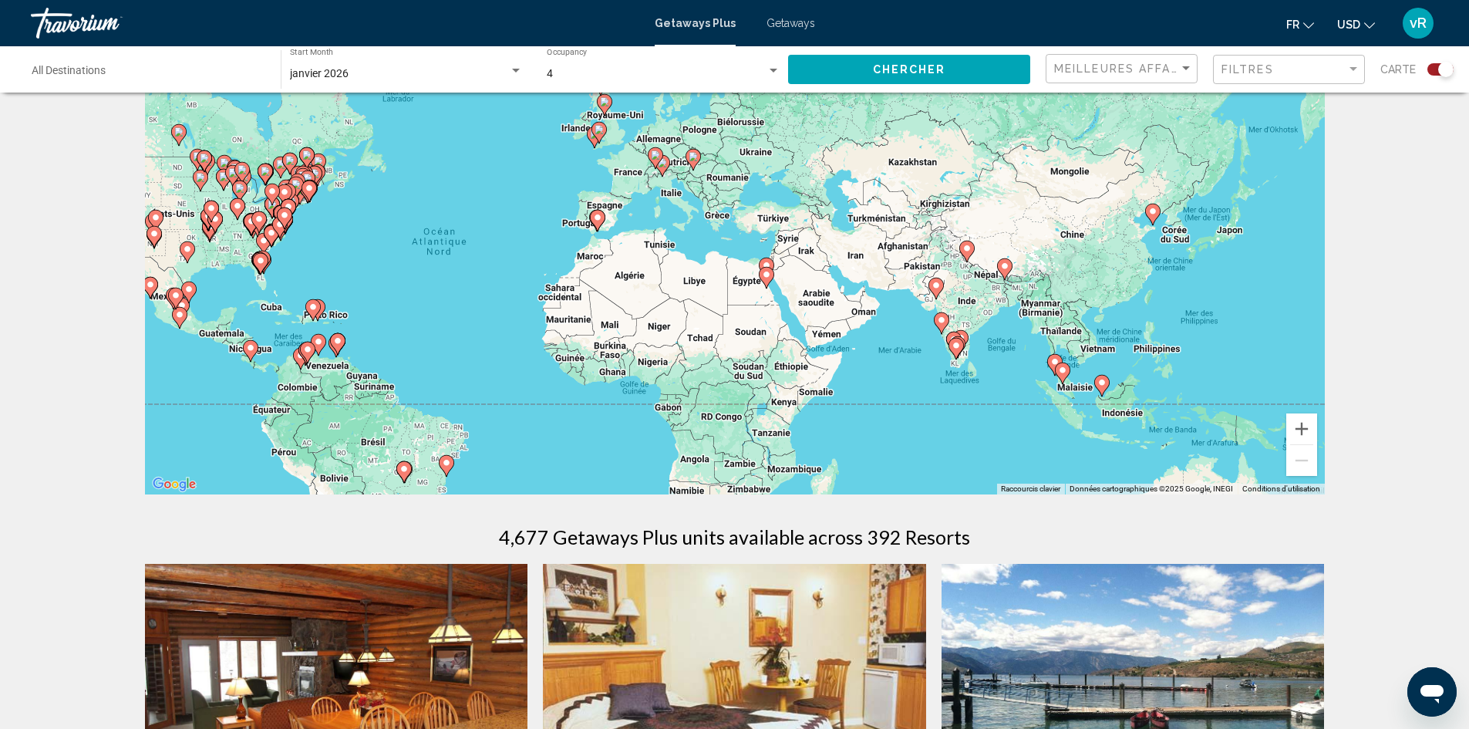
click at [1064, 369] on image "Main content" at bounding box center [1062, 370] width 9 height 9
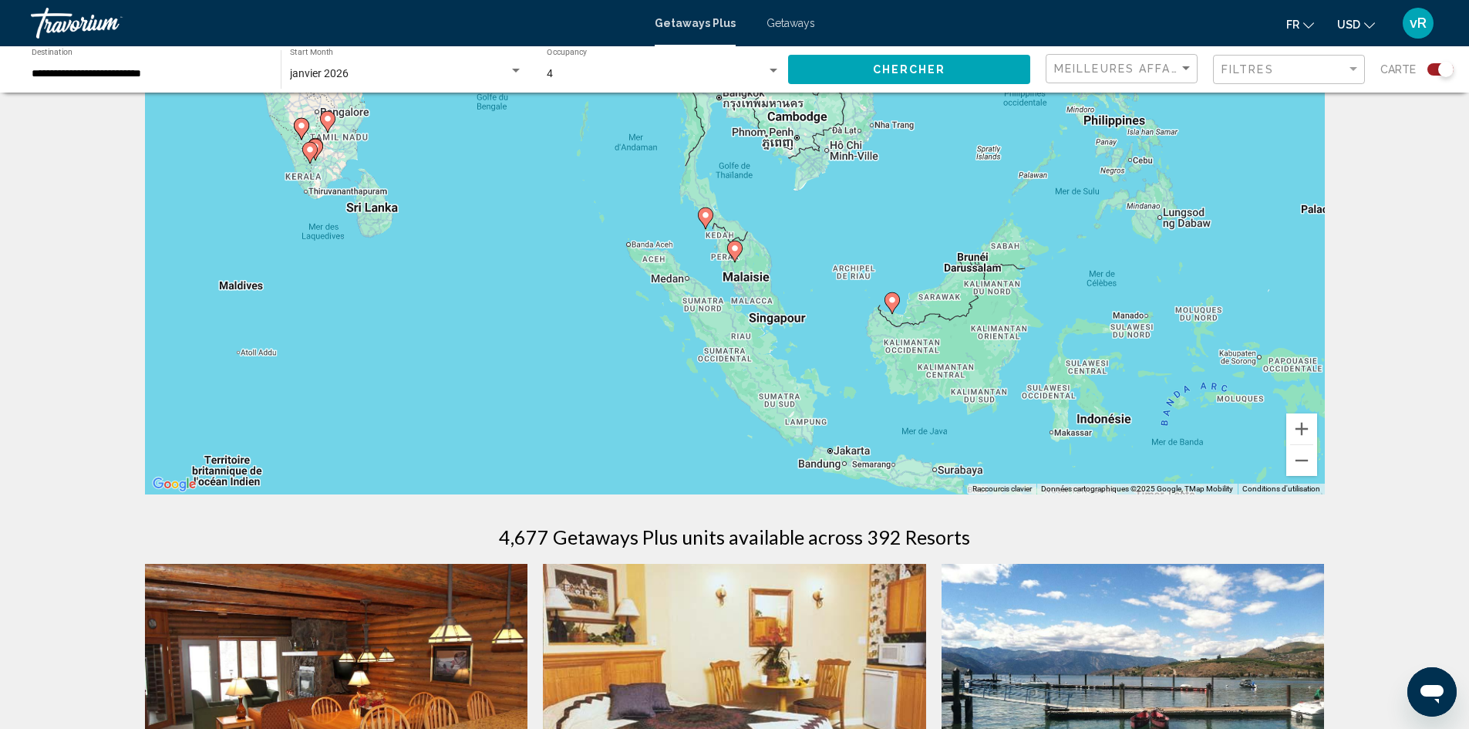
click at [740, 250] on icon "Main content" at bounding box center [734, 251] width 14 height 20
type input "**********"
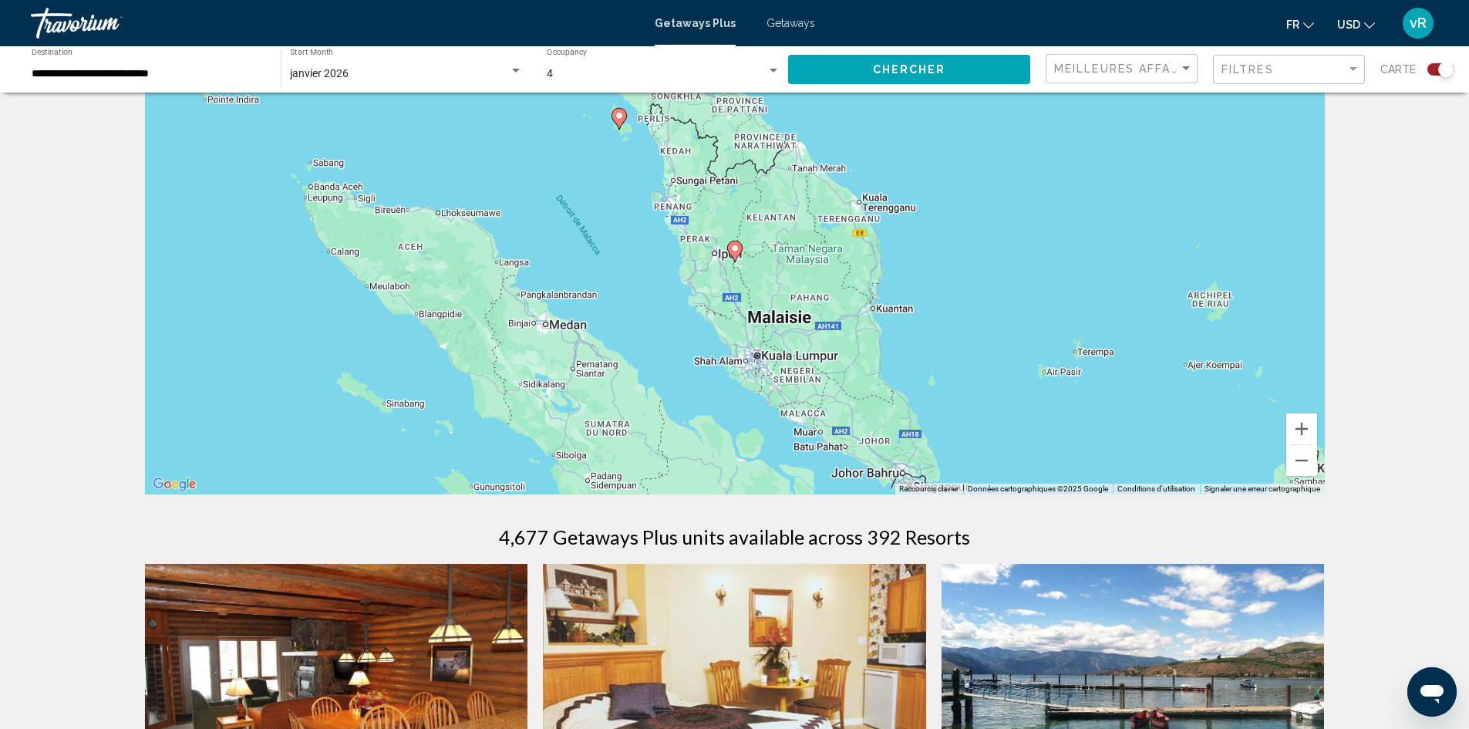
click at [740, 250] on icon "Main content" at bounding box center [734, 251] width 14 height 20
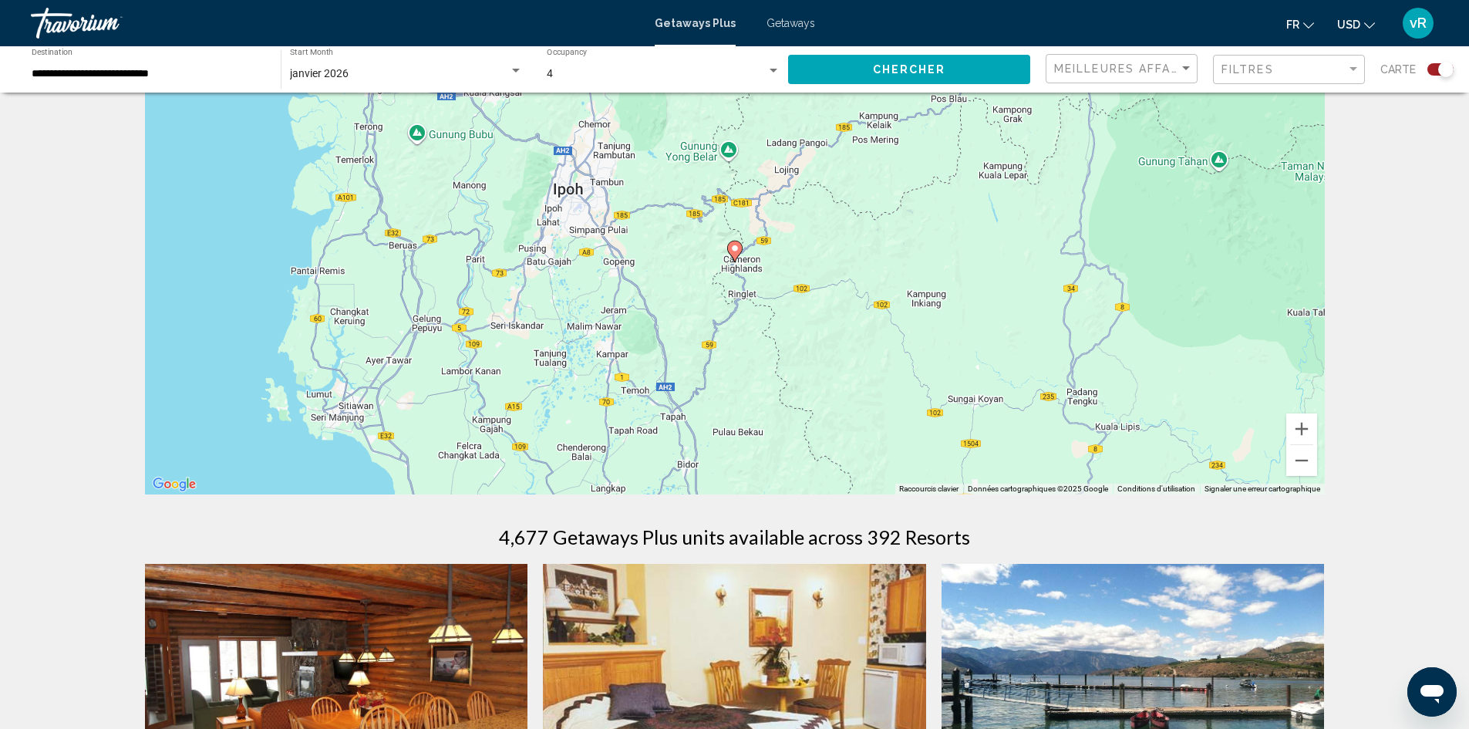
click at [740, 250] on icon "Main content" at bounding box center [734, 251] width 14 height 20
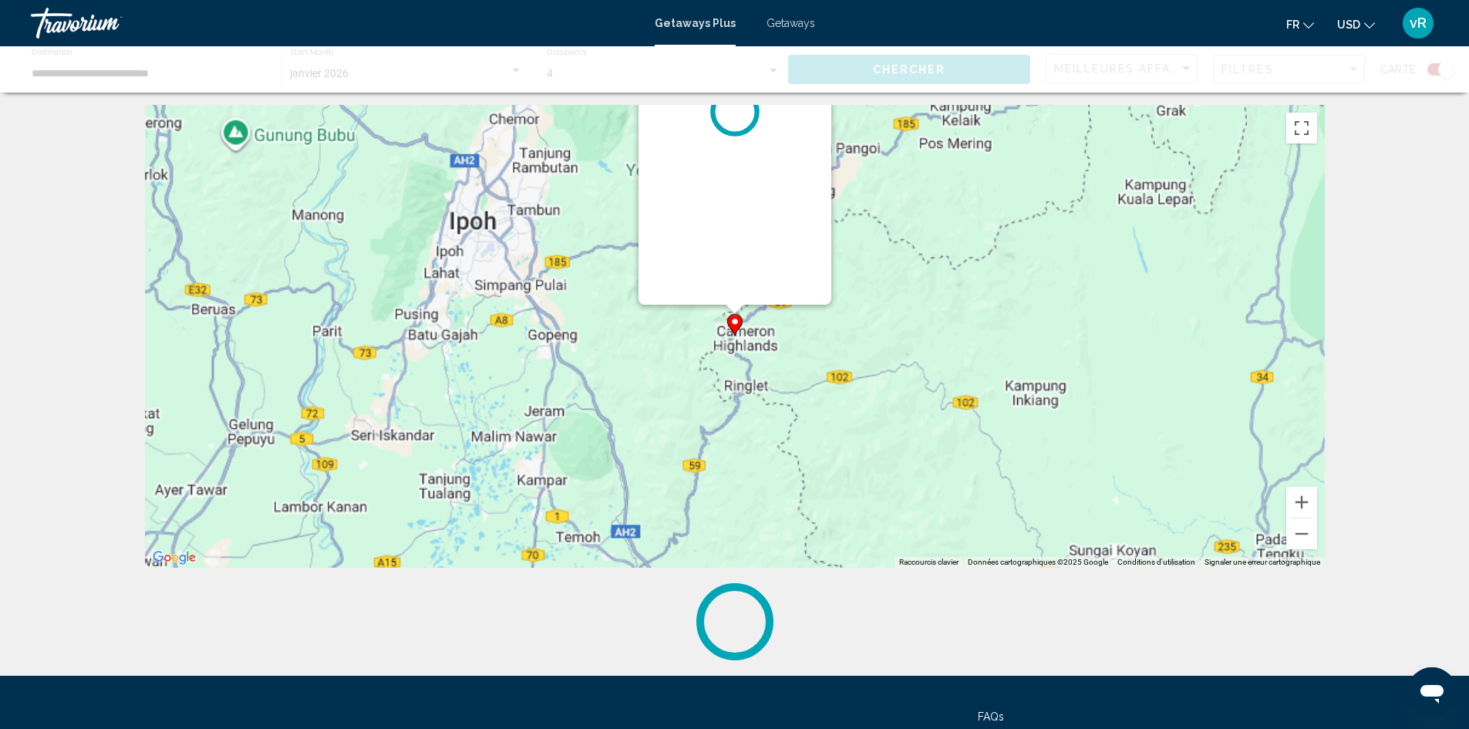
scroll to position [0, 0]
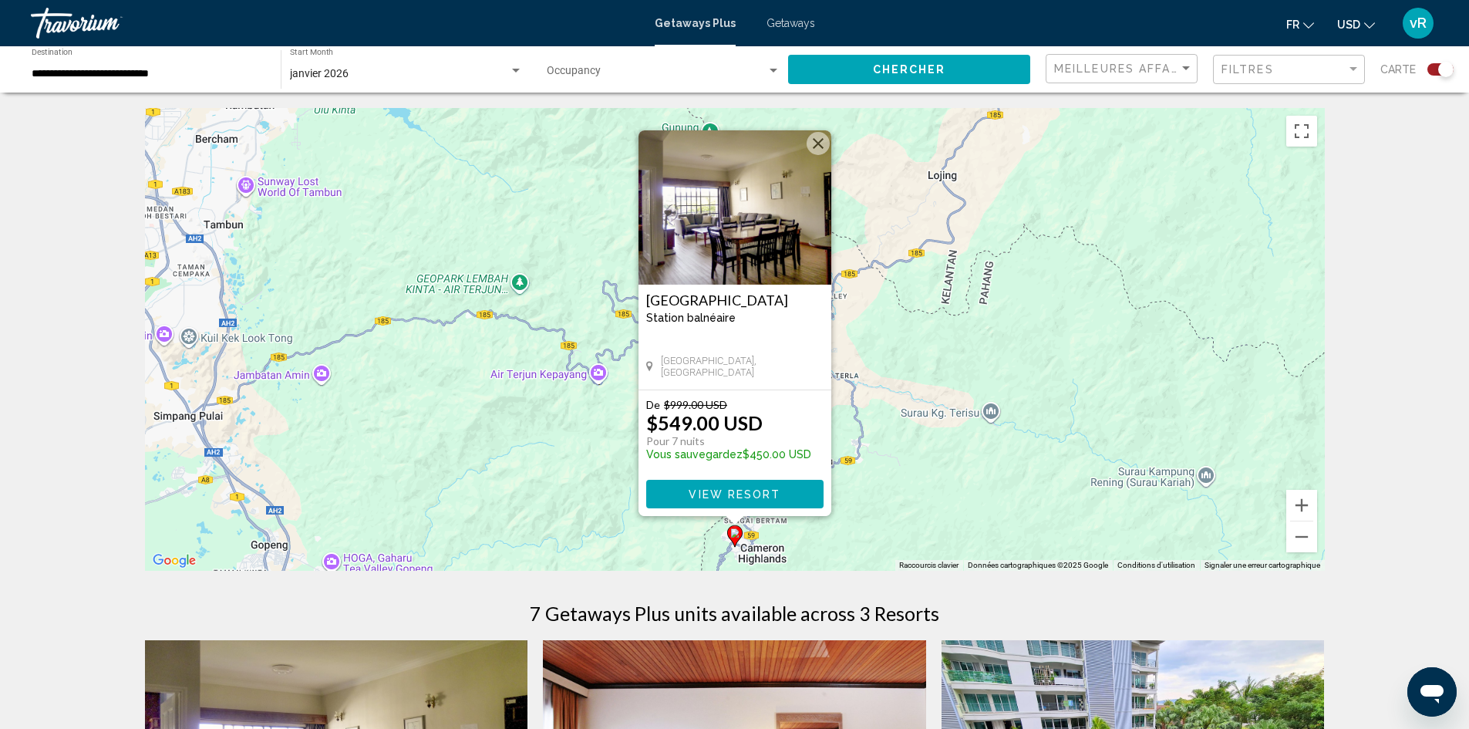
click at [840, 147] on div "Pour activer le glissement avec le clavier, appuyez sur Alt+Entrée. Une fois ce…" at bounding box center [735, 339] width 1180 height 463
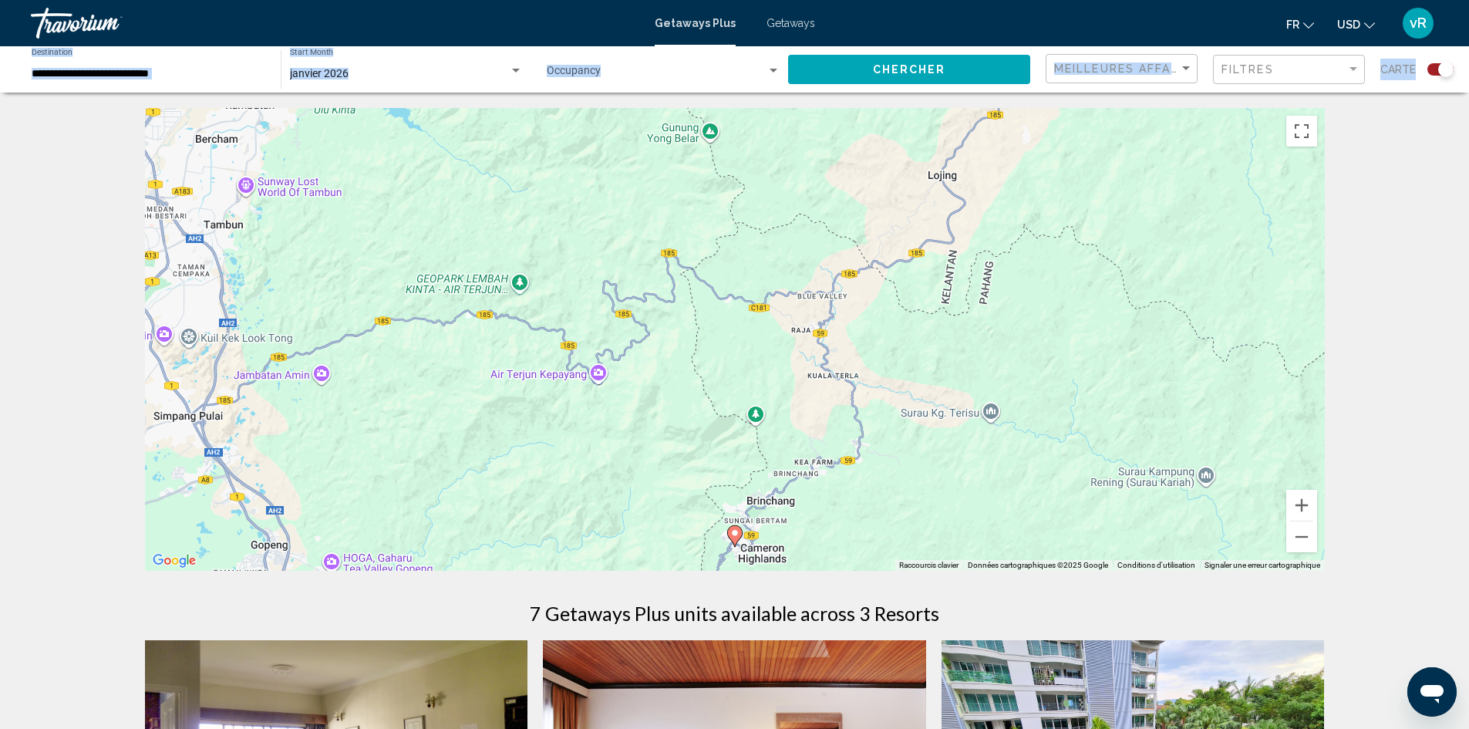
drag, startPoint x: 1455, startPoint y: 22, endPoint x: 1480, endPoint y: 81, distance: 63.9
click at [1469, 81] on html "**********" at bounding box center [734, 364] width 1469 height 729
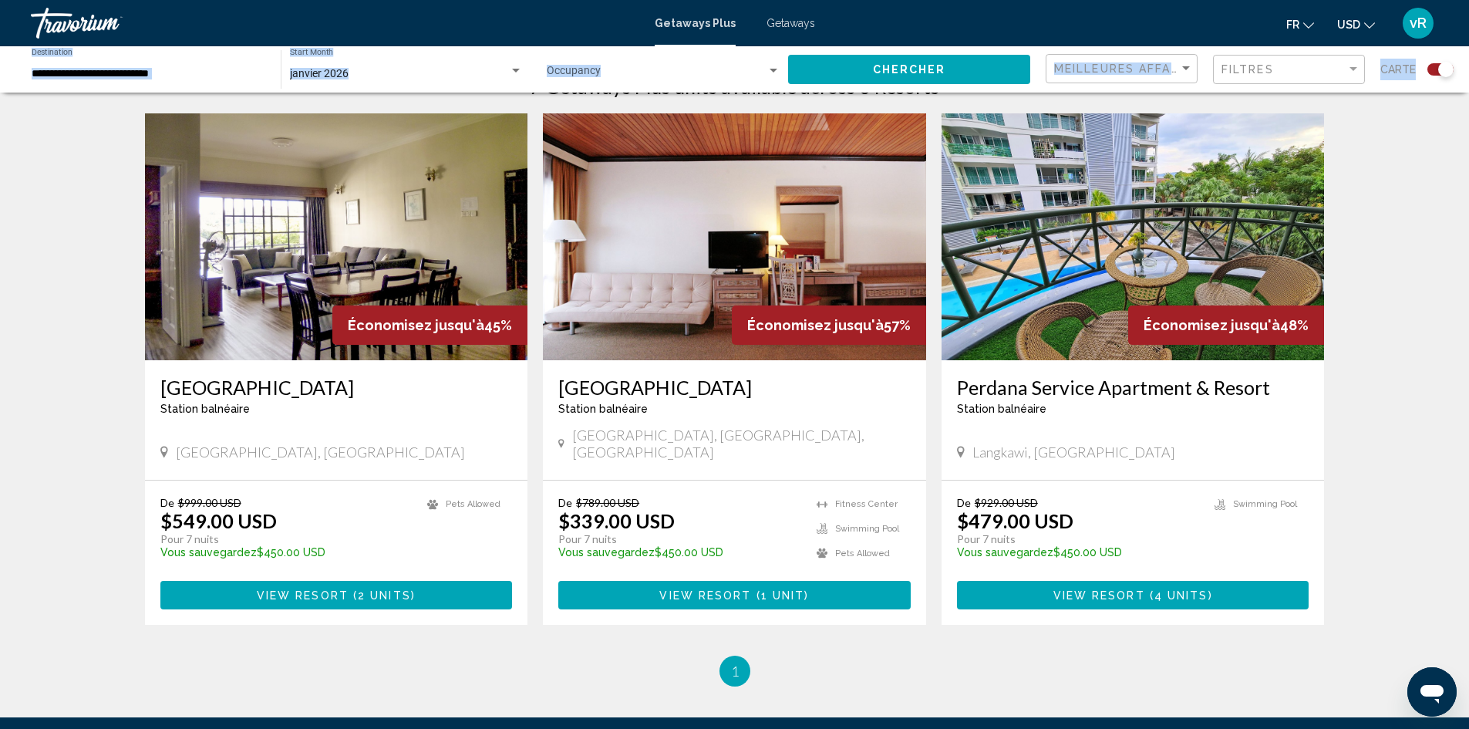
scroll to position [528, 0]
